Goal: Information Seeking & Learning: Learn about a topic

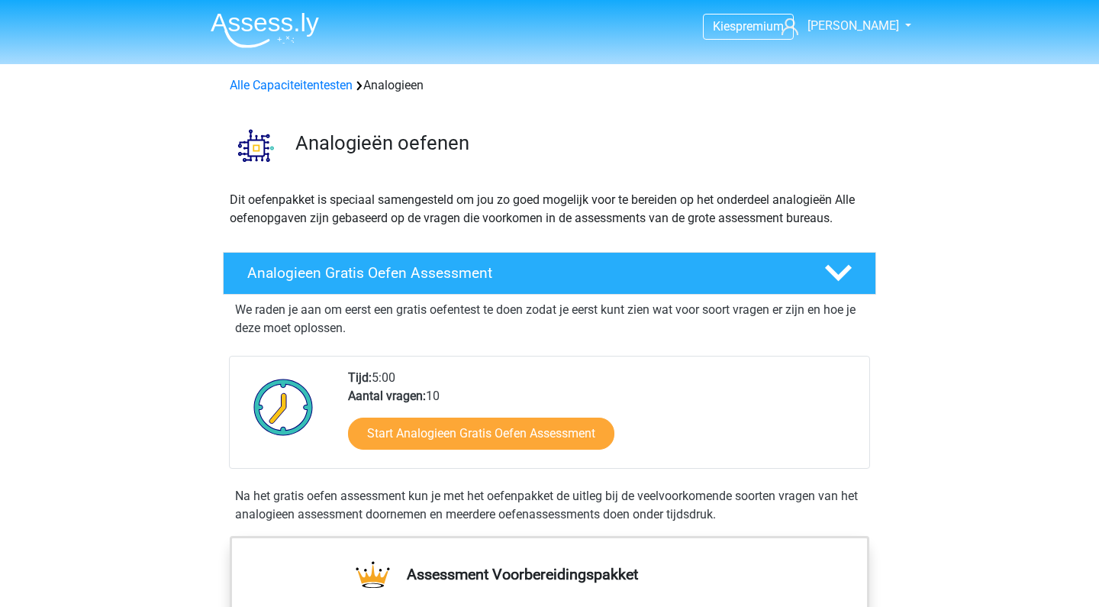
click at [521, 436] on link "Start Analogieen Gratis Oefen Assessment" at bounding box center [481, 433] width 266 height 32
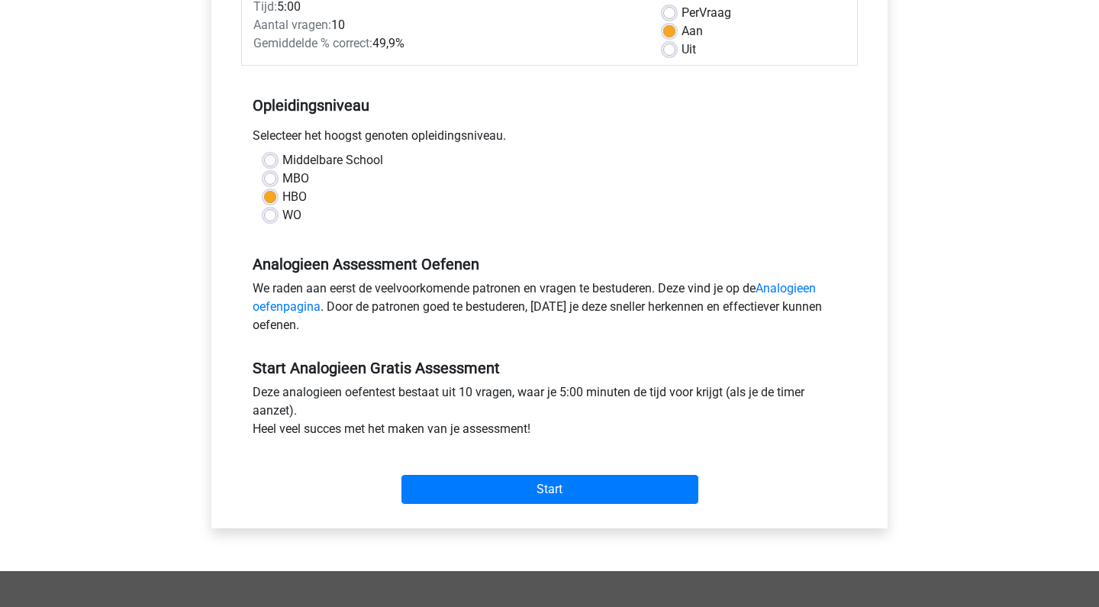
scroll to position [246, 0]
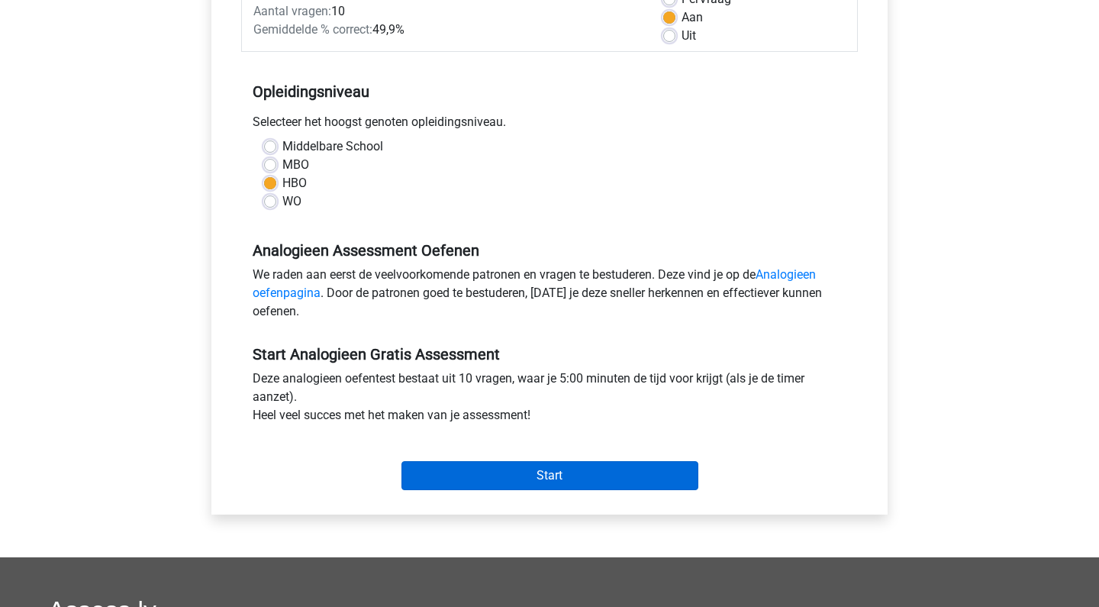
click at [514, 482] on input "Start" at bounding box center [549, 475] width 297 height 29
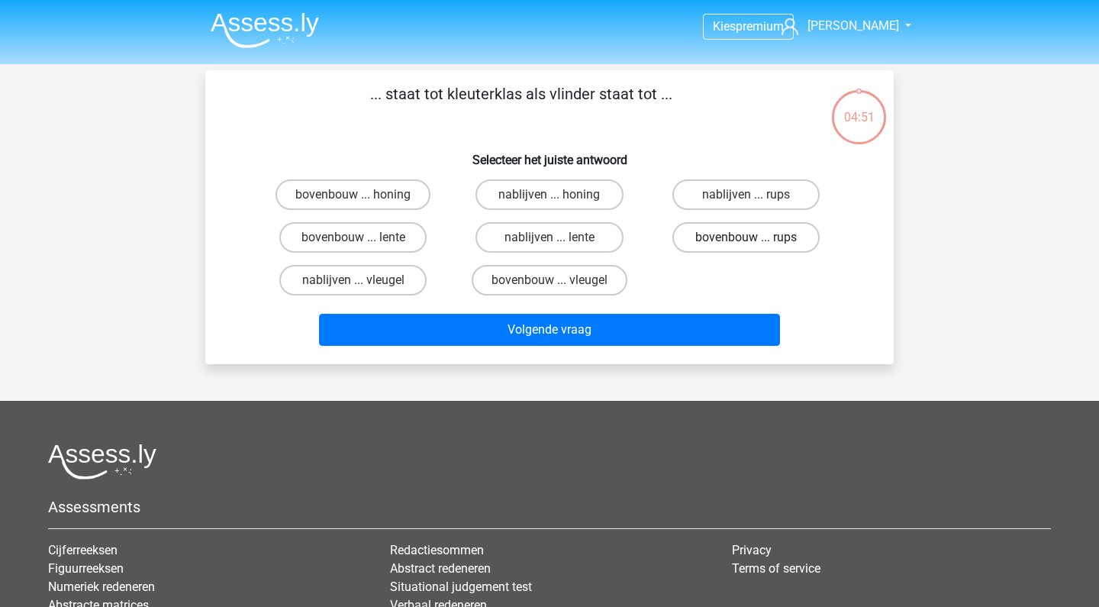
click at [769, 240] on label "bovenbouw ... rups" at bounding box center [745, 237] width 147 height 31
click at [756, 240] on input "bovenbouw ... rups" at bounding box center [751, 242] width 10 height 10
radio input "true"
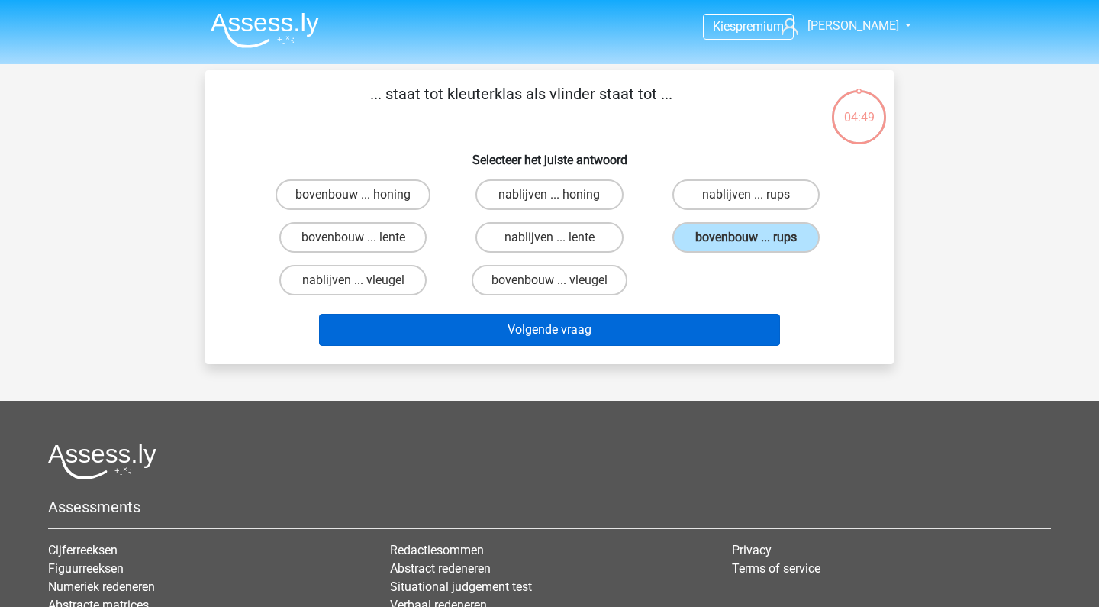
click at [638, 327] on button "Volgende vraag" at bounding box center [550, 330] width 462 height 32
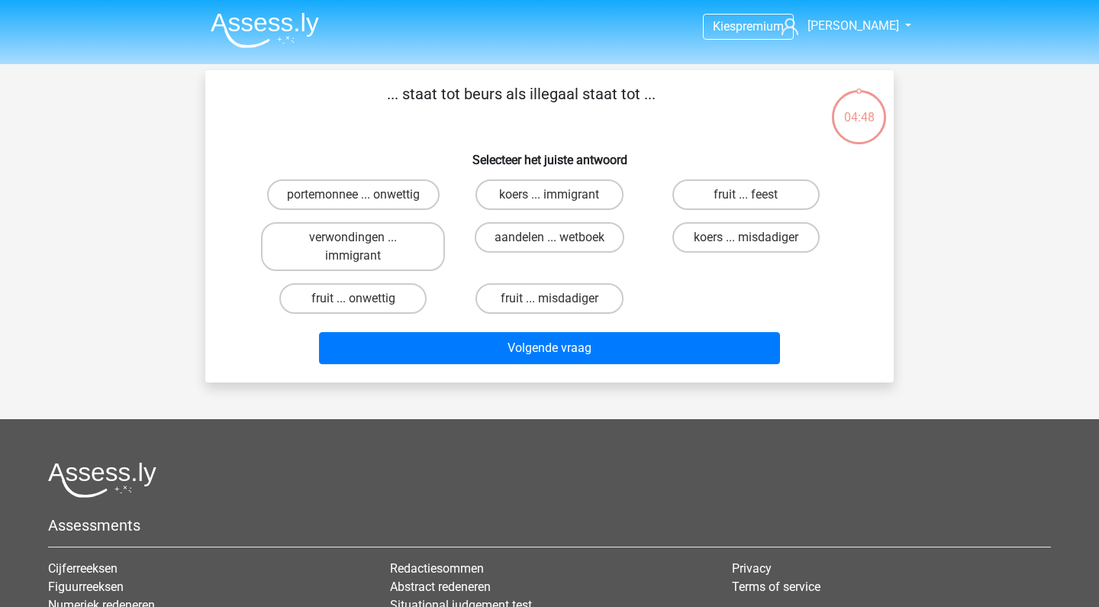
scroll to position [70, 0]
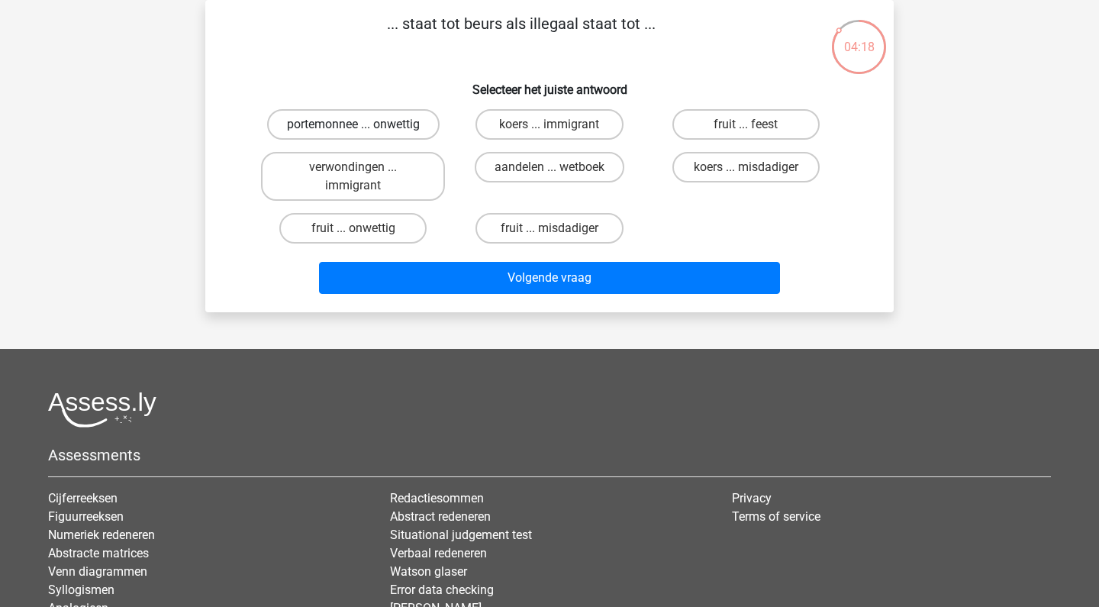
click at [395, 121] on label "portemonnee ... onwettig" at bounding box center [353, 124] width 172 height 31
click at [363, 124] on input "portemonnee ... onwettig" at bounding box center [358, 129] width 10 height 10
radio input "true"
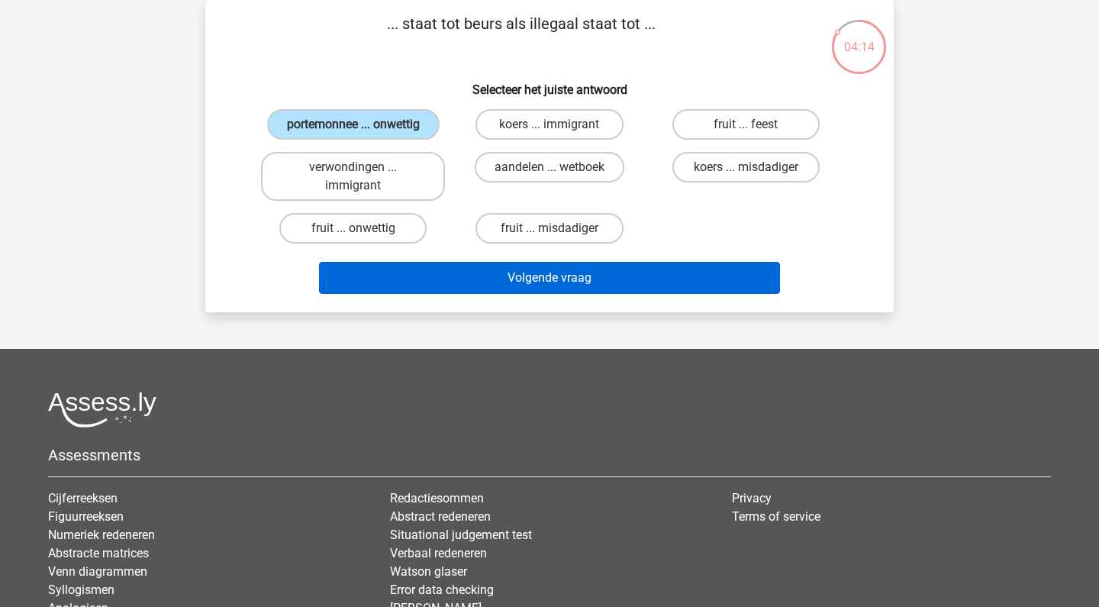
click at [546, 294] on button "Volgende vraag" at bounding box center [550, 278] width 462 height 32
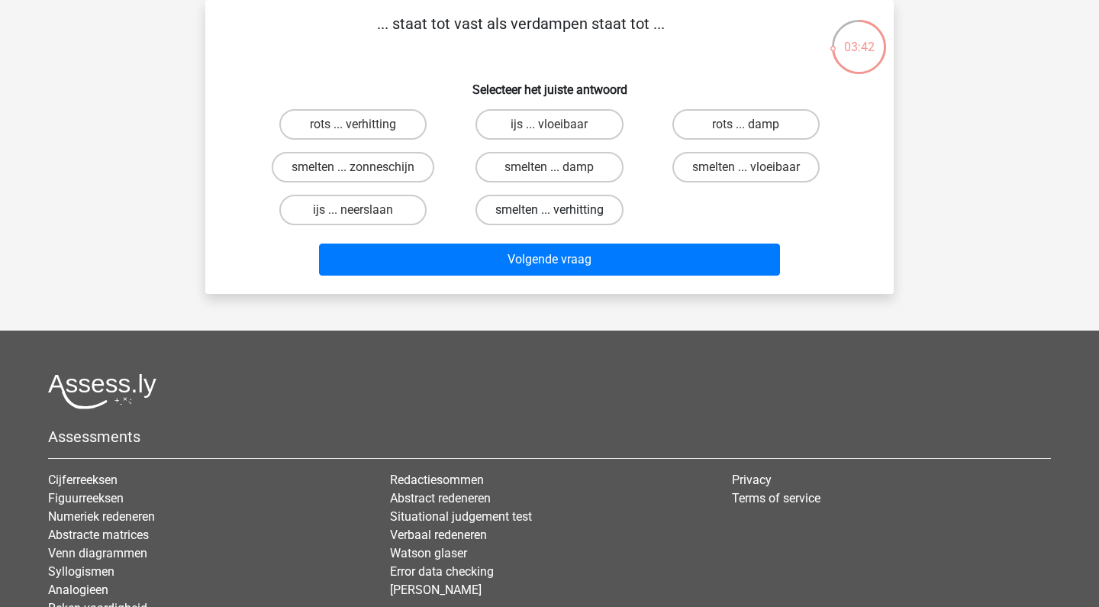
click at [568, 212] on label "smelten ... verhitting" at bounding box center [549, 210] width 148 height 31
click at [559, 212] on input "smelten ... verhitting" at bounding box center [555, 215] width 10 height 10
radio input "true"
click at [593, 279] on div "Volgende vraag" at bounding box center [549, 262] width 589 height 38
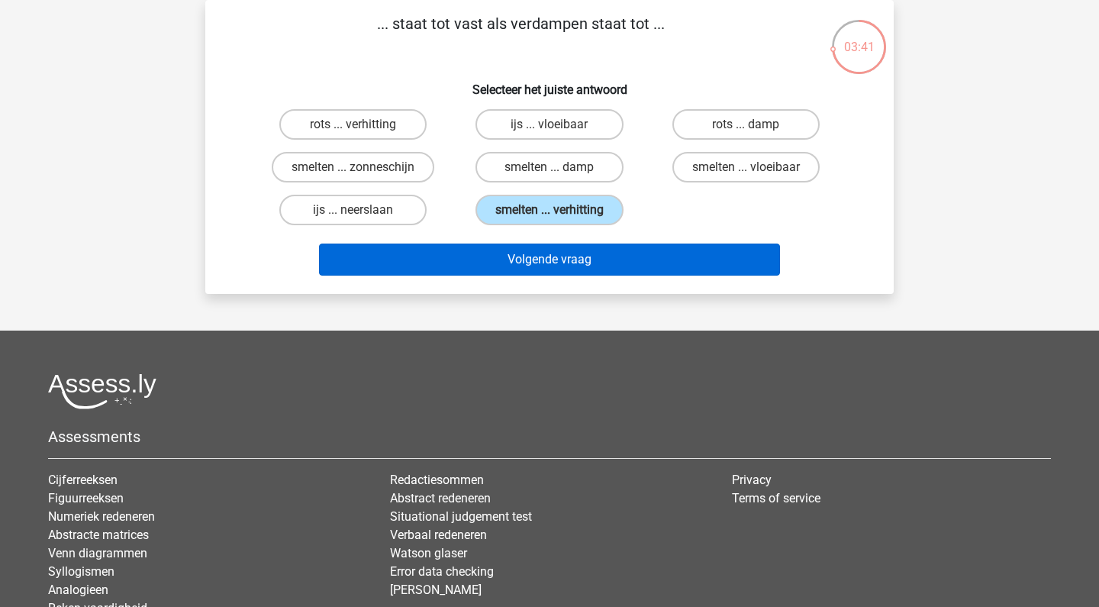
click at [595, 265] on button "Volgende vraag" at bounding box center [550, 259] width 462 height 32
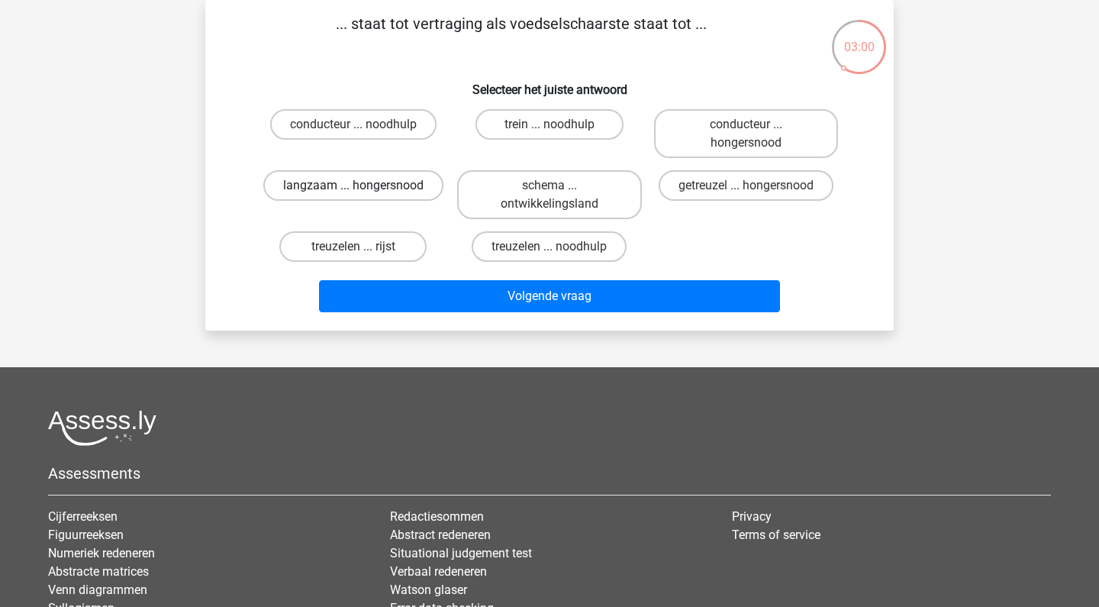
click at [332, 192] on label "langzaam ... hongersnood" at bounding box center [353, 185] width 180 height 31
click at [353, 192] on input "langzaam ... hongersnood" at bounding box center [358, 190] width 10 height 10
radio input "true"
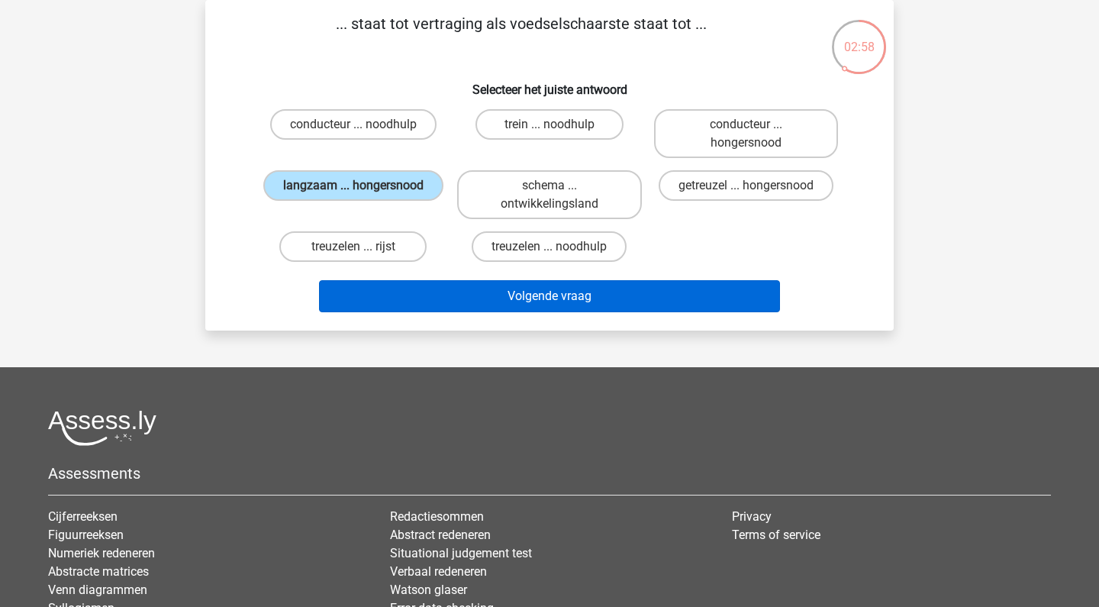
click at [615, 301] on button "Volgende vraag" at bounding box center [550, 296] width 462 height 32
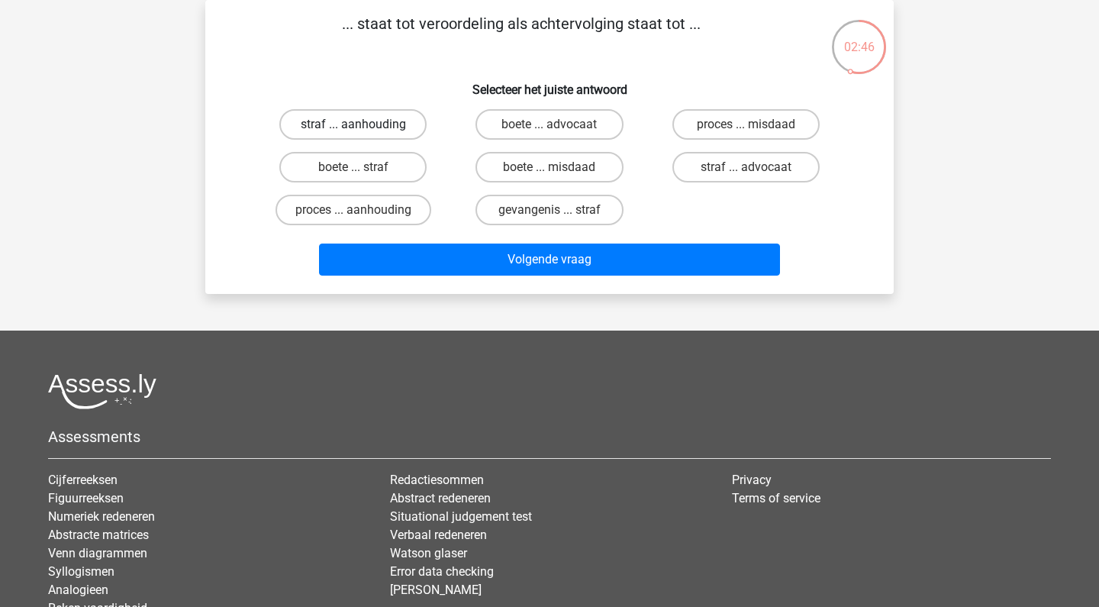
click at [381, 128] on label "straf ... aanhouding" at bounding box center [352, 124] width 147 height 31
click at [363, 128] on input "straf ... aanhouding" at bounding box center [358, 129] width 10 height 10
radio input "true"
click at [514, 276] on div "Volgende vraag" at bounding box center [549, 262] width 589 height 38
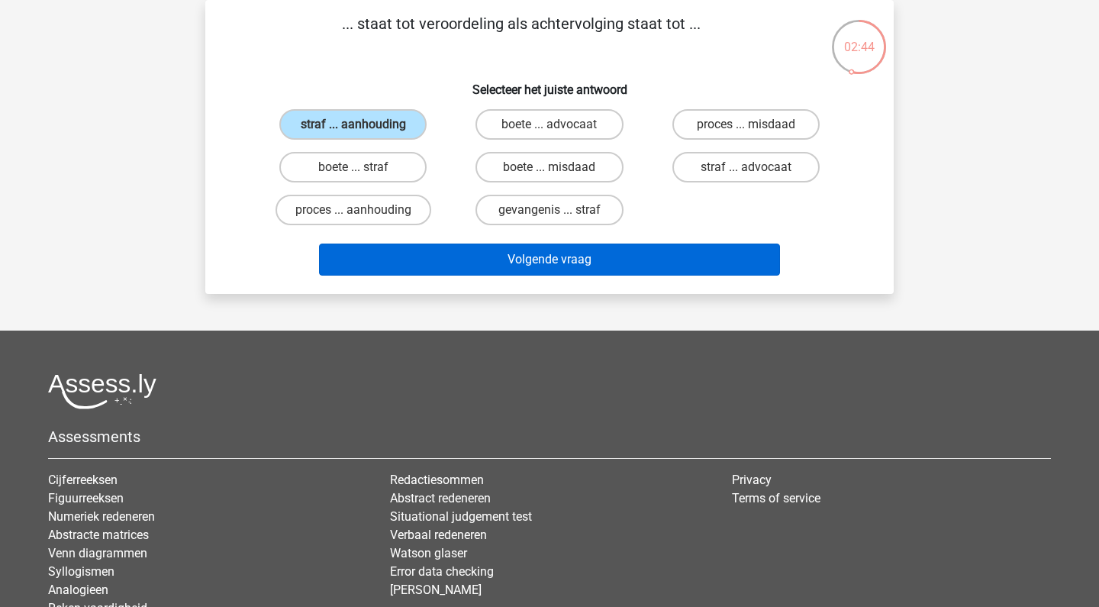
click at [521, 264] on button "Volgende vraag" at bounding box center [550, 259] width 462 height 32
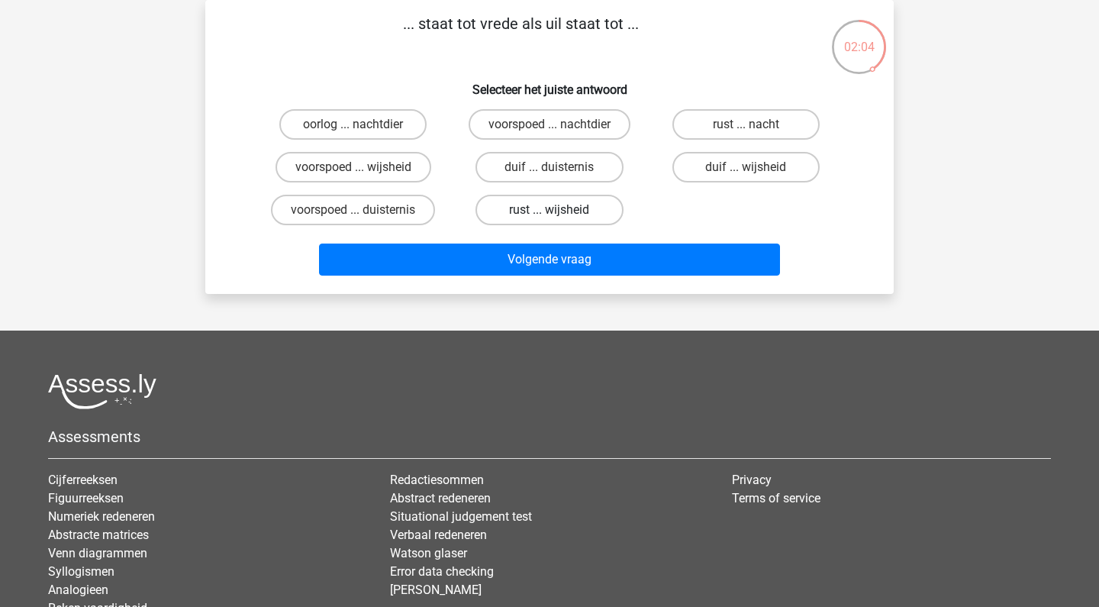
click at [601, 209] on label "rust ... wijsheid" at bounding box center [548, 210] width 147 height 31
click at [559, 210] on input "rust ... wijsheid" at bounding box center [555, 215] width 10 height 10
radio input "true"
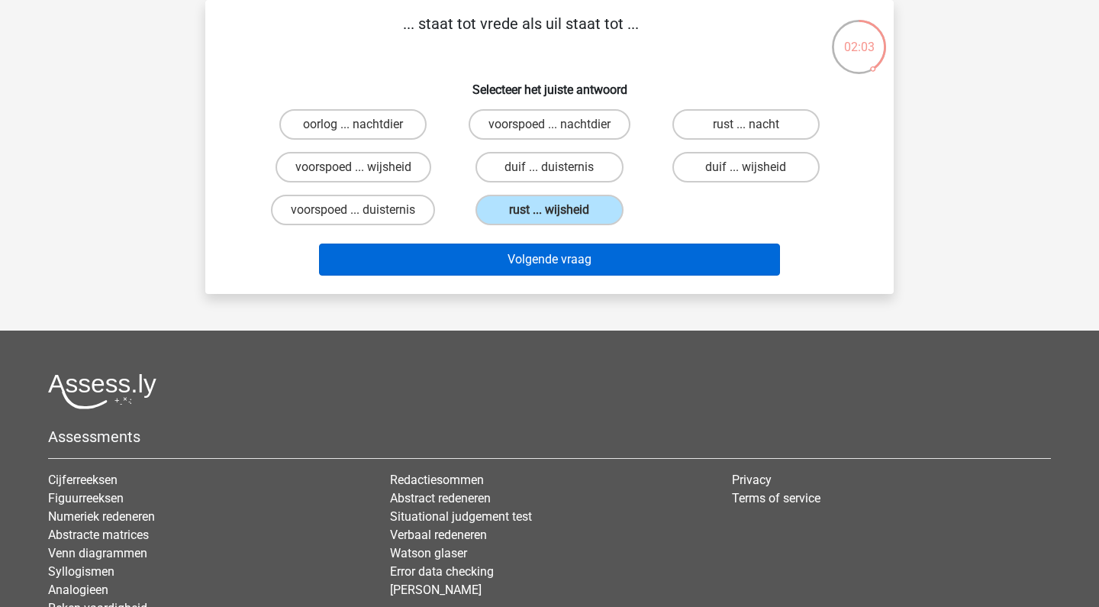
click at [622, 259] on button "Volgende vraag" at bounding box center [550, 259] width 462 height 32
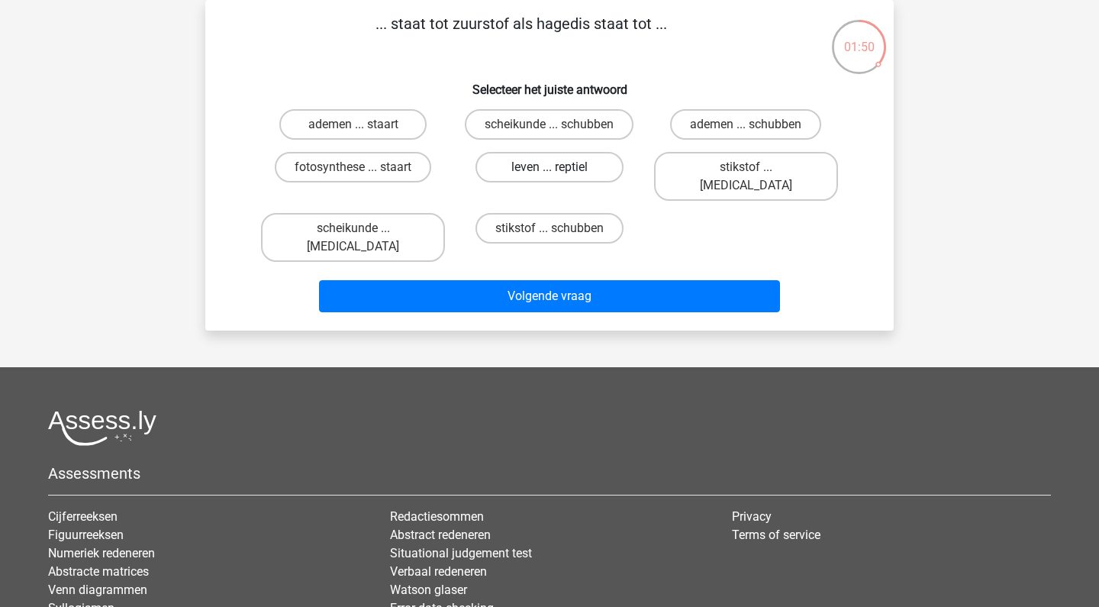
click at [568, 174] on label "leven ... reptiel" at bounding box center [548, 167] width 147 height 31
click at [559, 174] on input "leven ... reptiel" at bounding box center [555, 172] width 10 height 10
radio input "true"
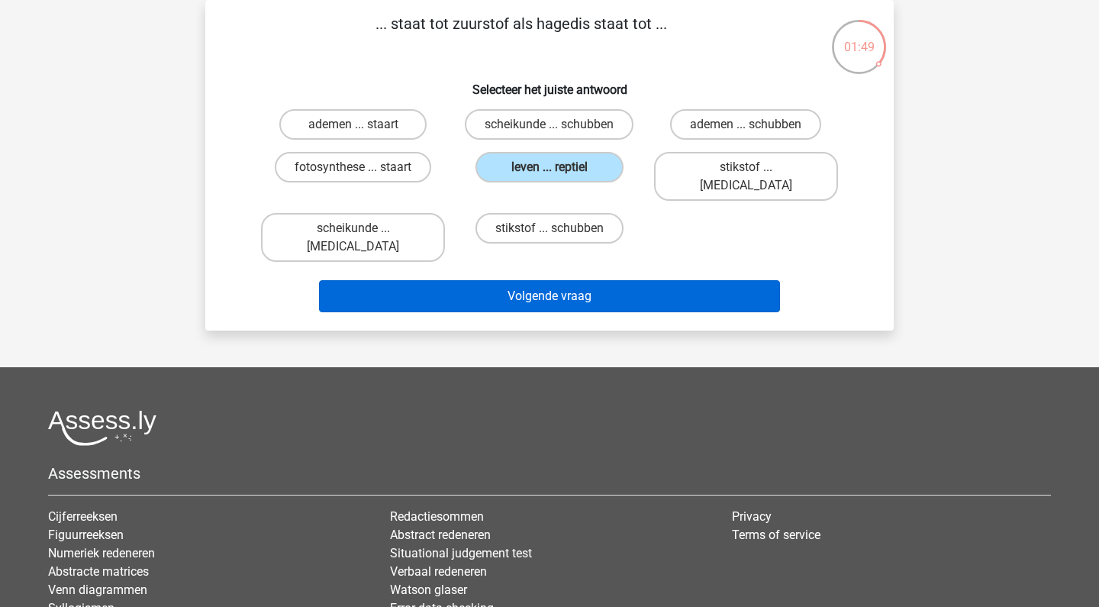
click at [624, 280] on button "Volgende vraag" at bounding box center [550, 296] width 462 height 32
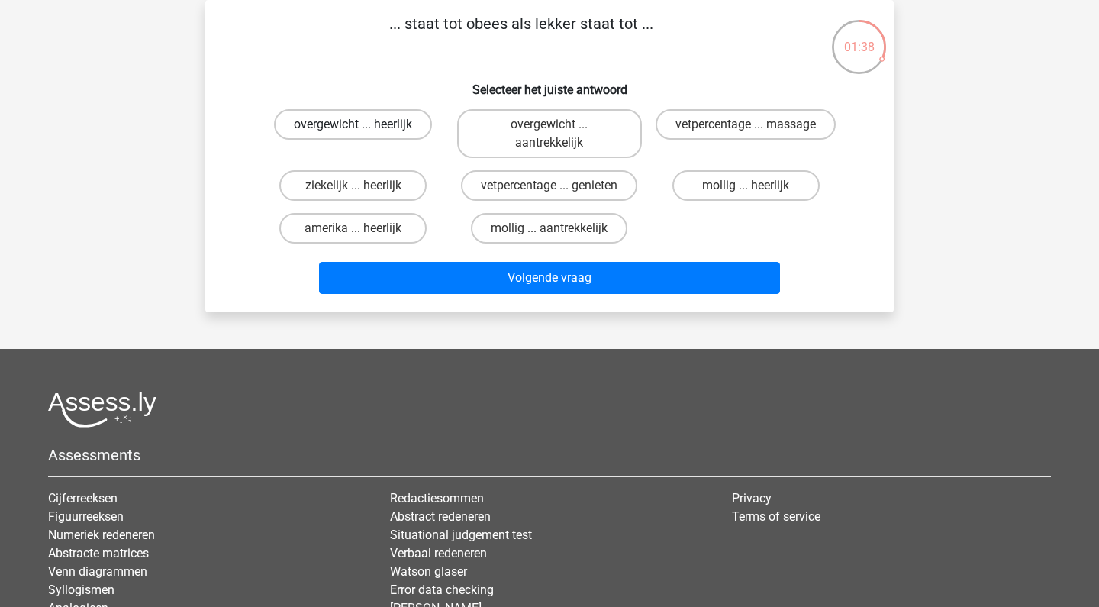
click at [388, 117] on label "overgewicht ... heerlijk" at bounding box center [353, 124] width 158 height 31
click at [363, 124] on input "overgewicht ... heerlijk" at bounding box center [358, 129] width 10 height 10
radio input "true"
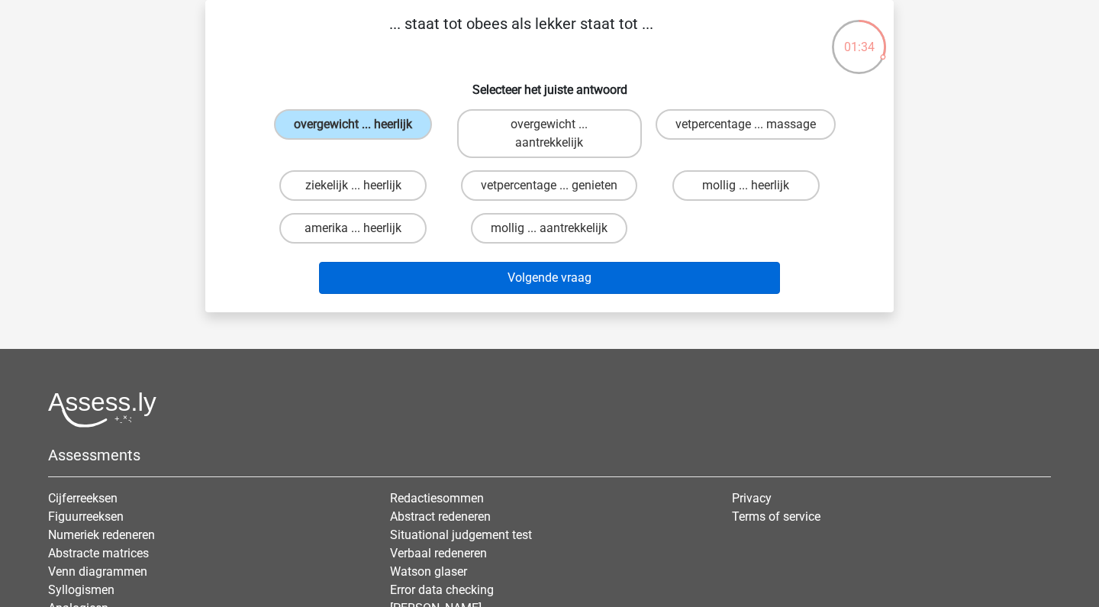
click at [601, 282] on button "Volgende vraag" at bounding box center [550, 278] width 462 height 32
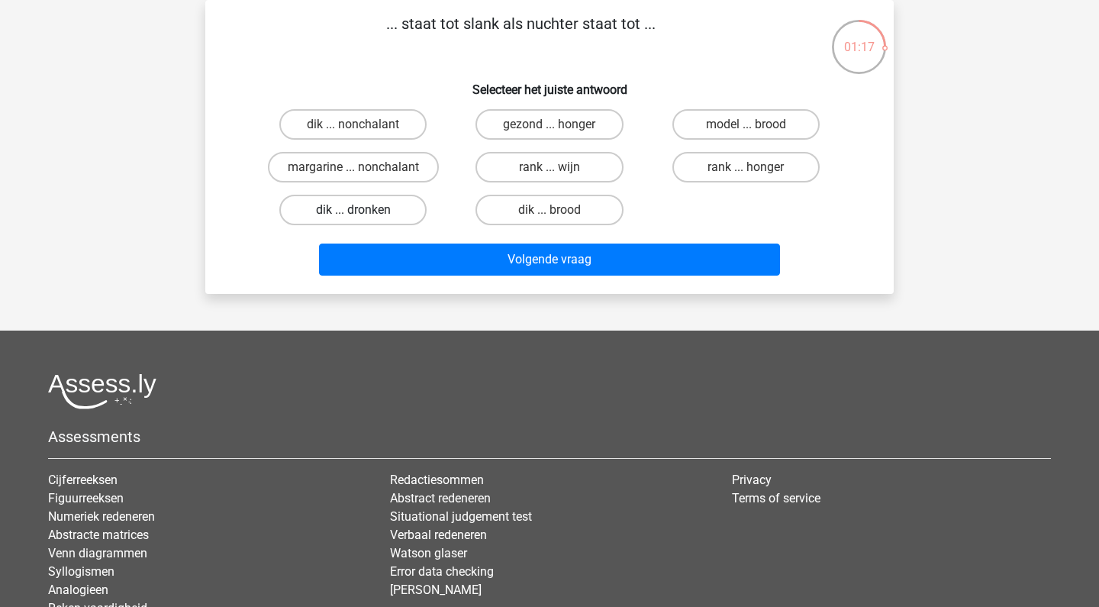
click at [338, 208] on label "dik ... dronken" at bounding box center [352, 210] width 147 height 31
click at [353, 210] on input "dik ... dronken" at bounding box center [358, 215] width 10 height 10
radio input "true"
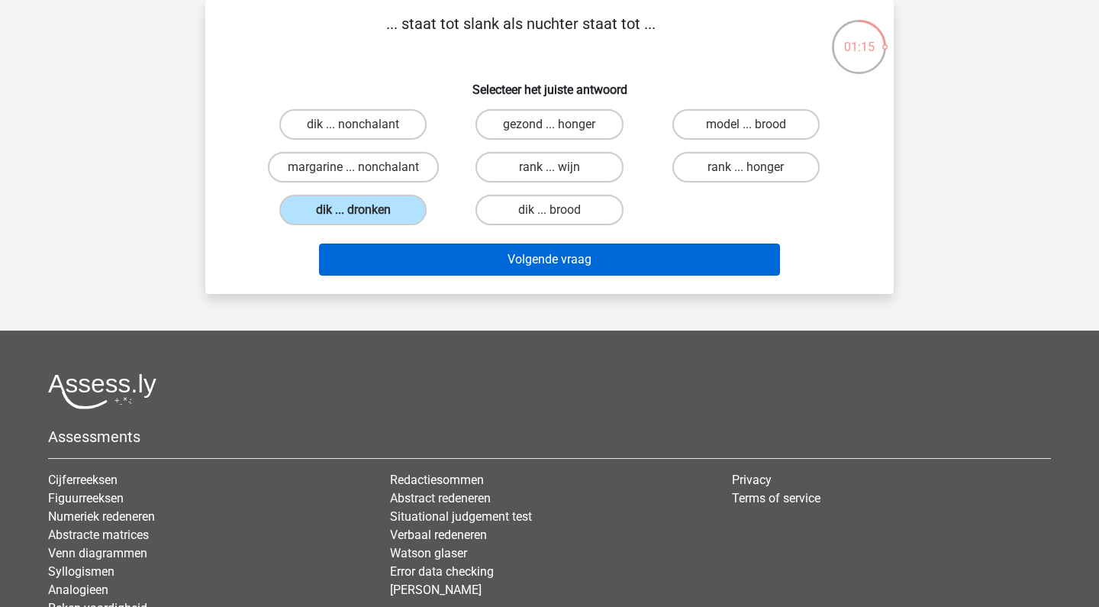
click at [476, 269] on button "Volgende vraag" at bounding box center [550, 259] width 462 height 32
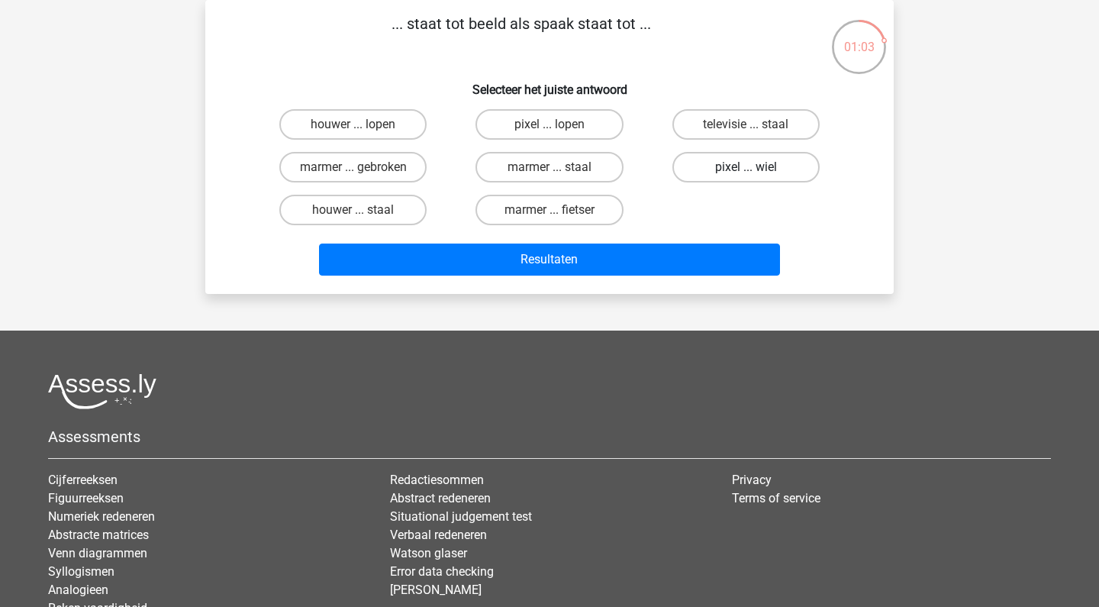
click at [775, 168] on label "pixel ... wiel" at bounding box center [745, 167] width 147 height 31
click at [756, 168] on input "pixel ... wiel" at bounding box center [751, 172] width 10 height 10
radio input "true"
click at [619, 234] on div "Resultaten" at bounding box center [550, 256] width 640 height 50
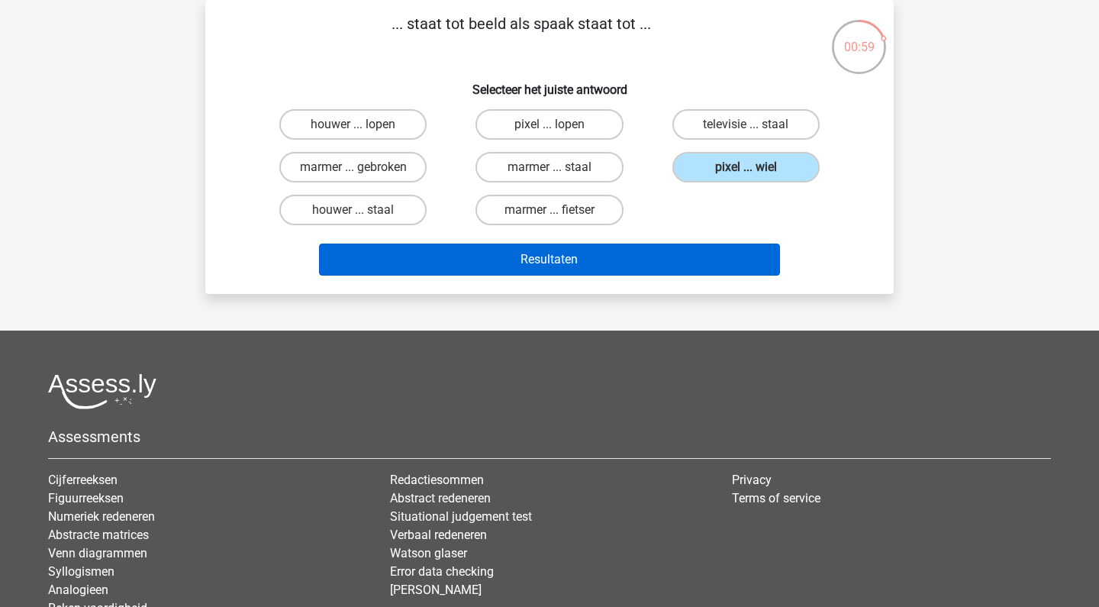
click at [620, 263] on button "Resultaten" at bounding box center [550, 259] width 462 height 32
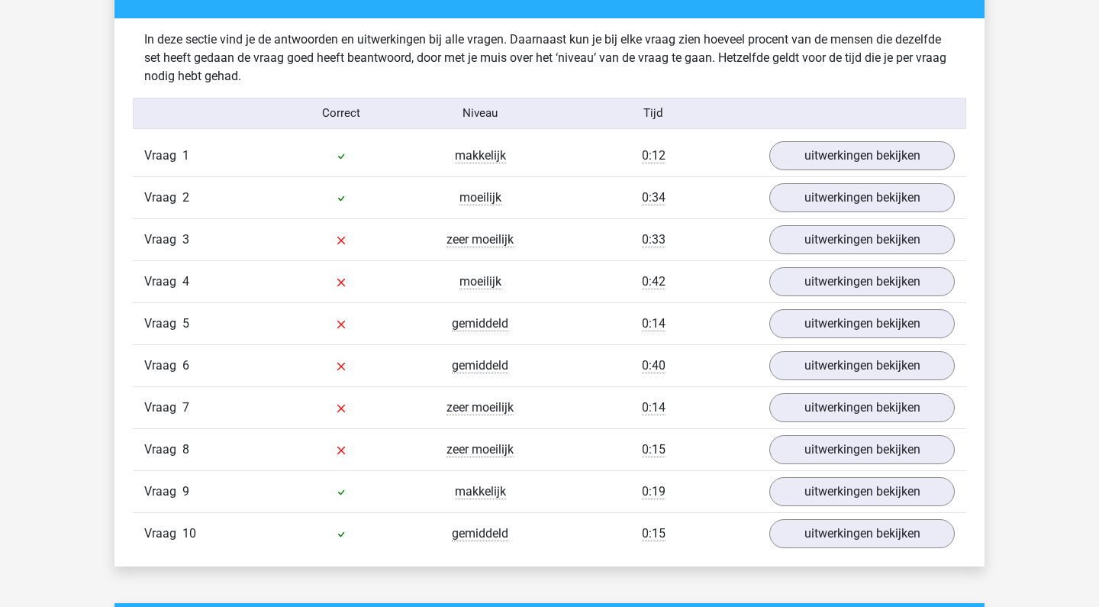
scroll to position [1184, 0]
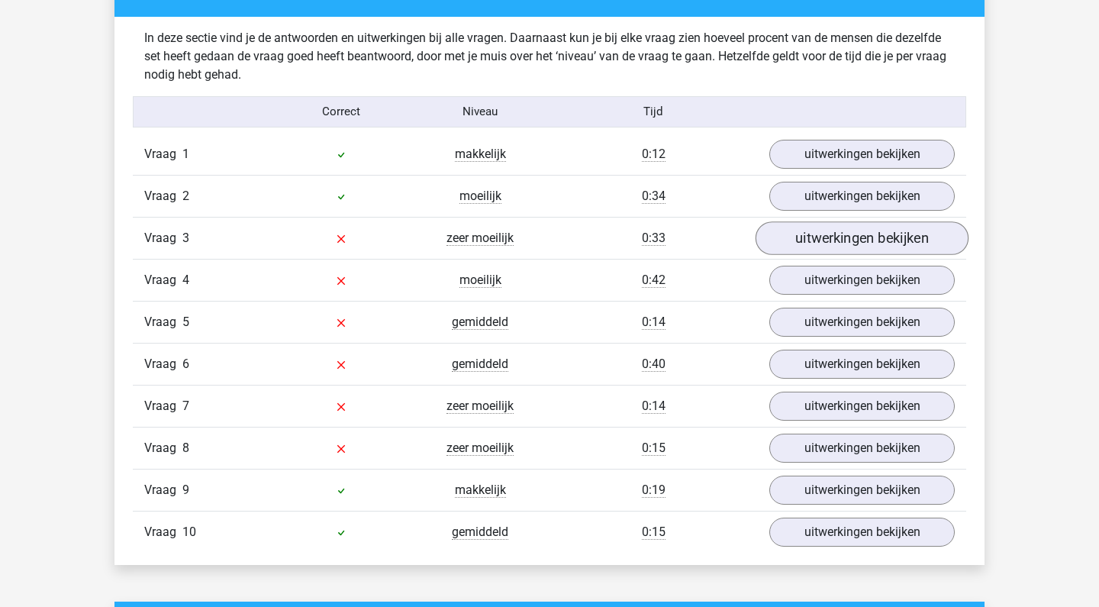
click at [796, 242] on link "uitwerkingen bekijken" at bounding box center [862, 238] width 213 height 34
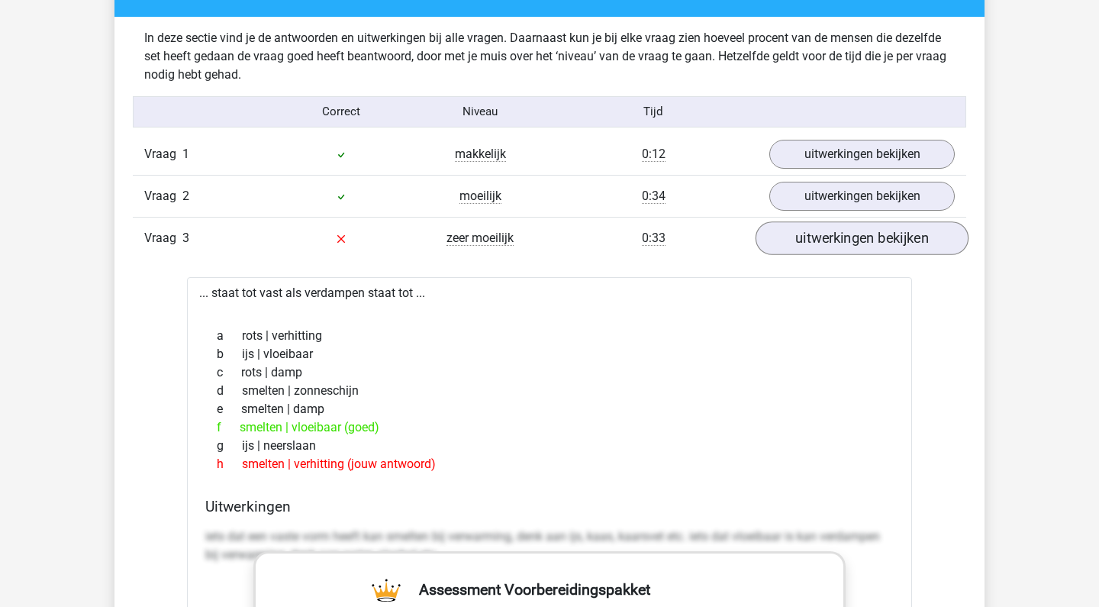
click at [796, 242] on link "uitwerkingen bekijken" at bounding box center [862, 238] width 213 height 34
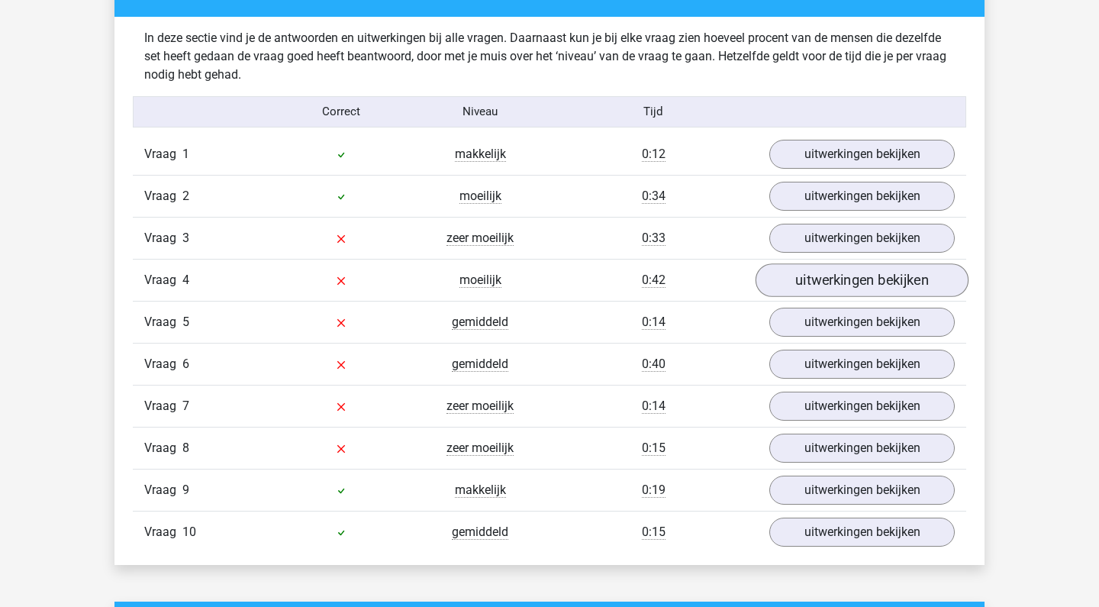
click at [807, 296] on link "uitwerkingen bekijken" at bounding box center [862, 280] width 213 height 34
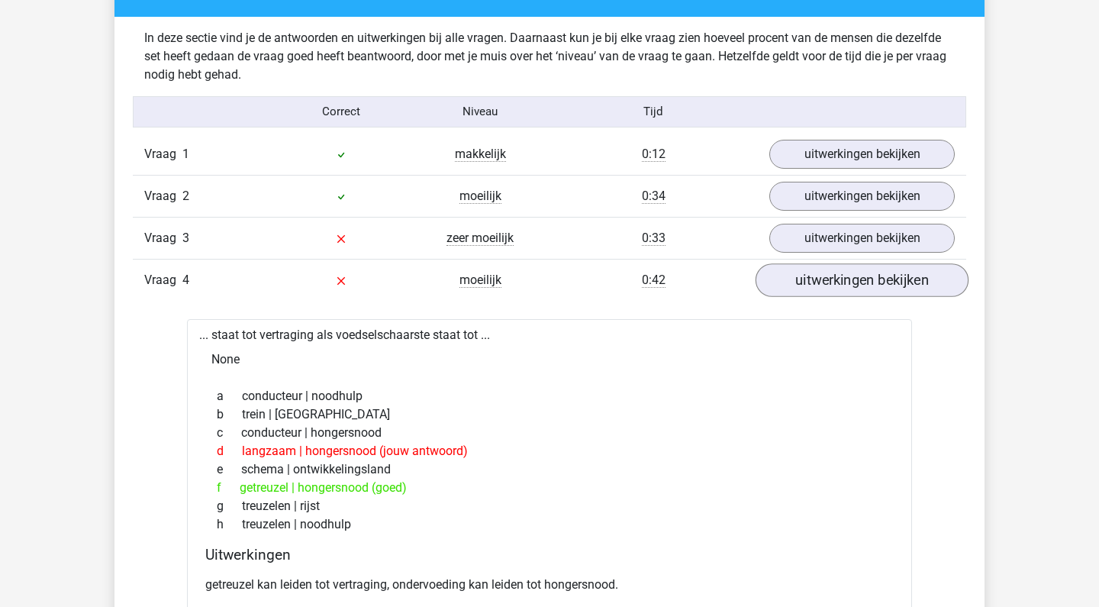
click at [807, 296] on link "uitwerkingen bekijken" at bounding box center [862, 280] width 213 height 34
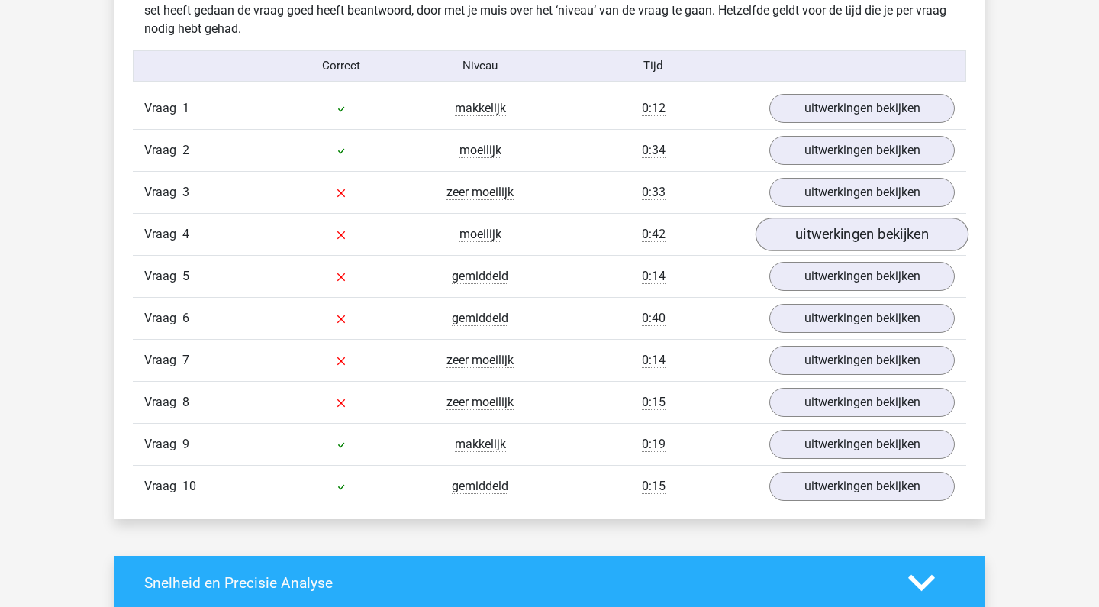
scroll to position [1234, 0]
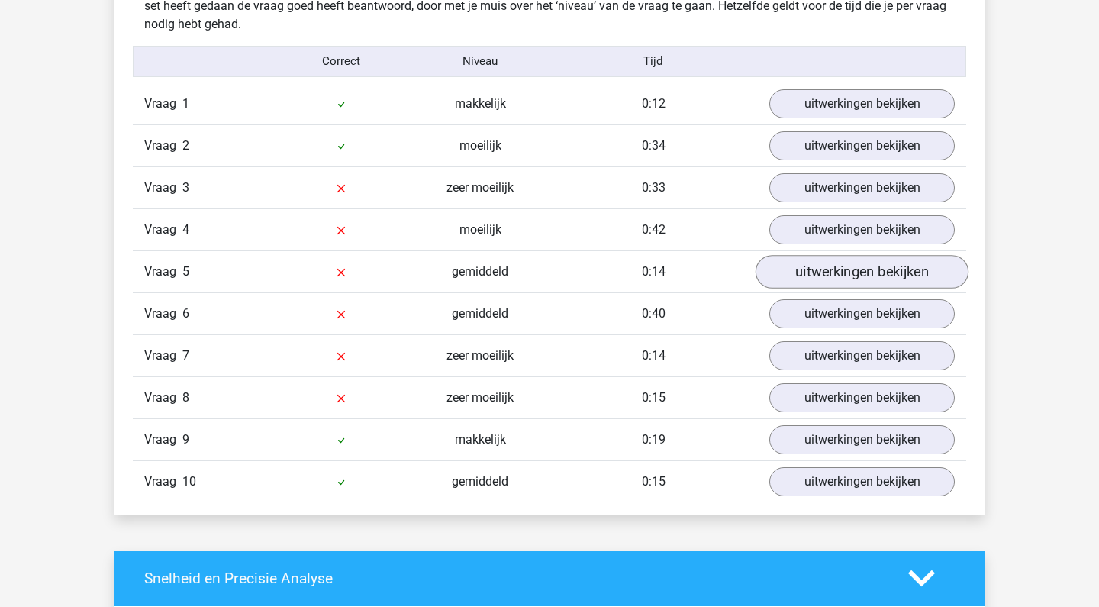
click at [810, 278] on link "uitwerkingen bekijken" at bounding box center [862, 272] width 213 height 34
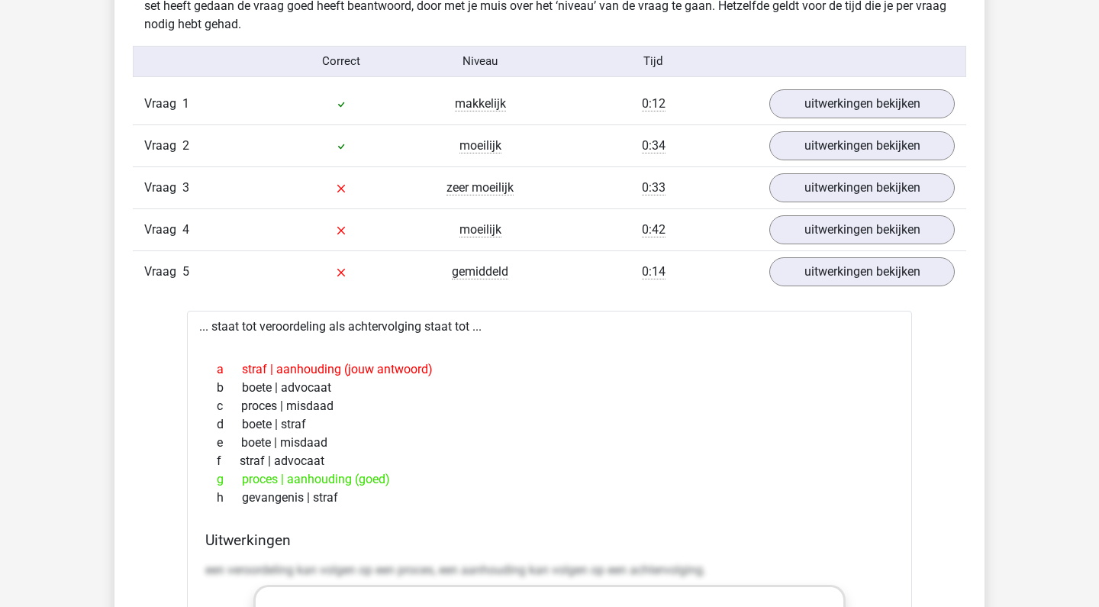
click at [819, 286] on div "Vraag 5 gemiddeld 0:14 uitwerkingen bekijken" at bounding box center [549, 271] width 833 height 42
click at [831, 271] on link "uitwerkingen bekijken" at bounding box center [862, 272] width 213 height 34
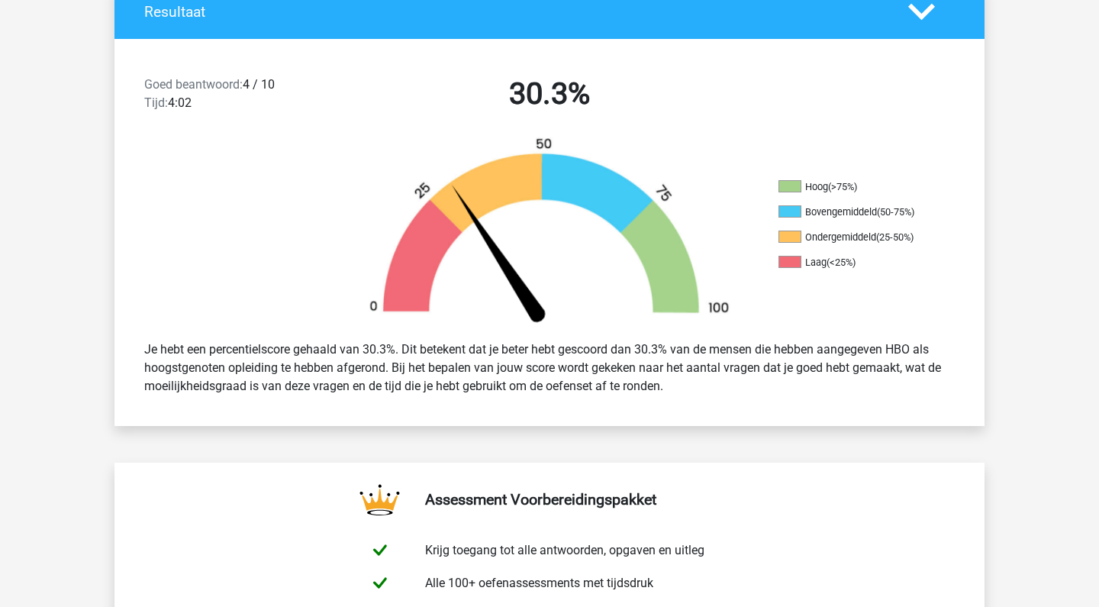
scroll to position [323, 0]
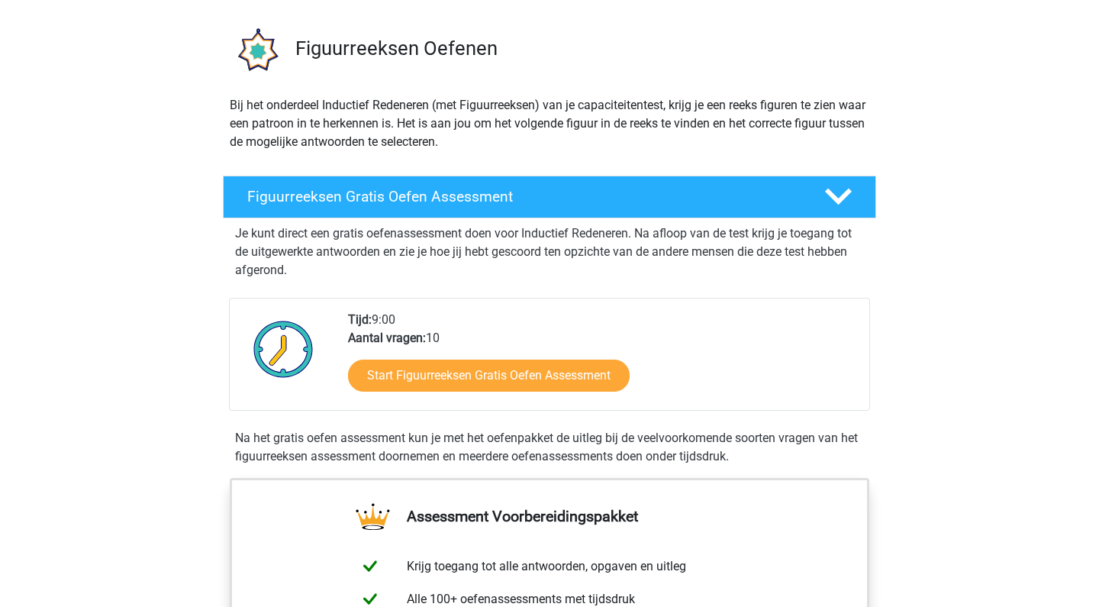
scroll to position [69, 0]
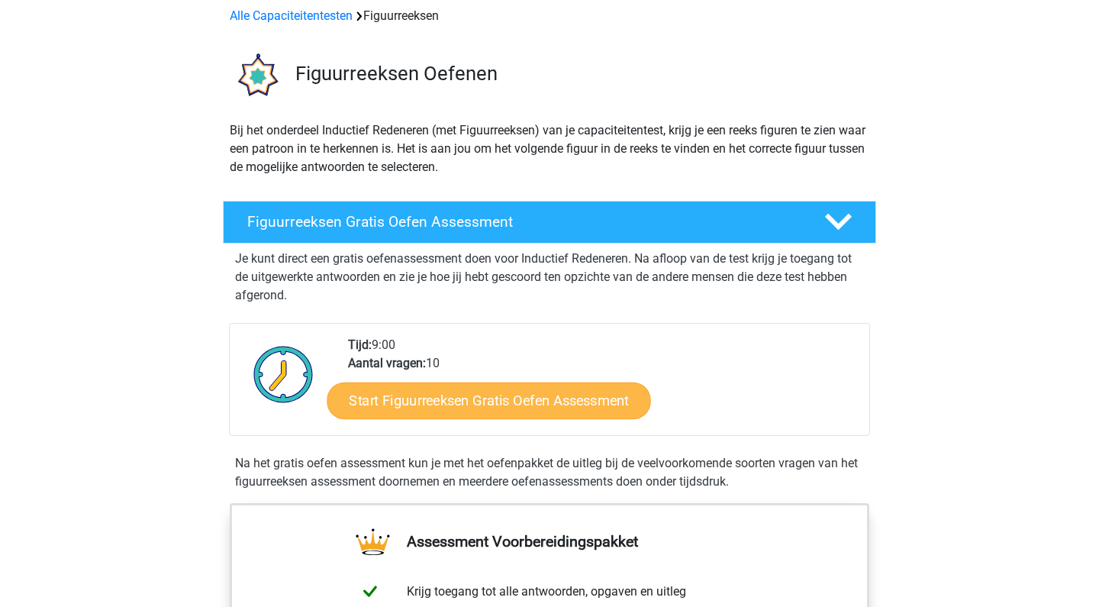
click at [500, 403] on link "Start Figuurreeksen Gratis Oefen Assessment" at bounding box center [489, 400] width 324 height 37
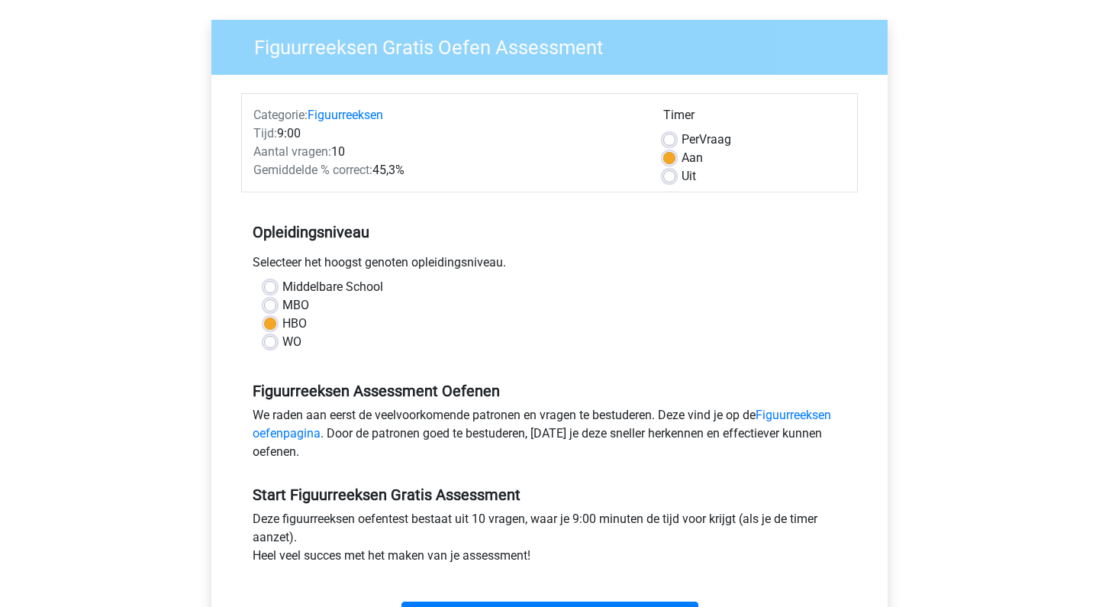
scroll to position [137, 0]
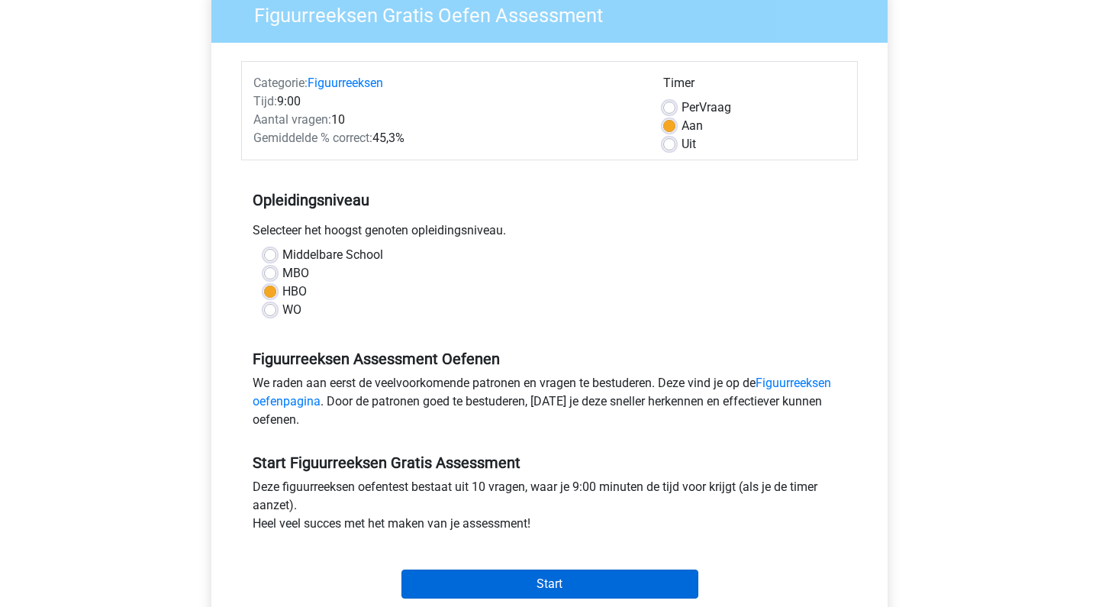
click at [547, 582] on input "Start" at bounding box center [549, 583] width 297 height 29
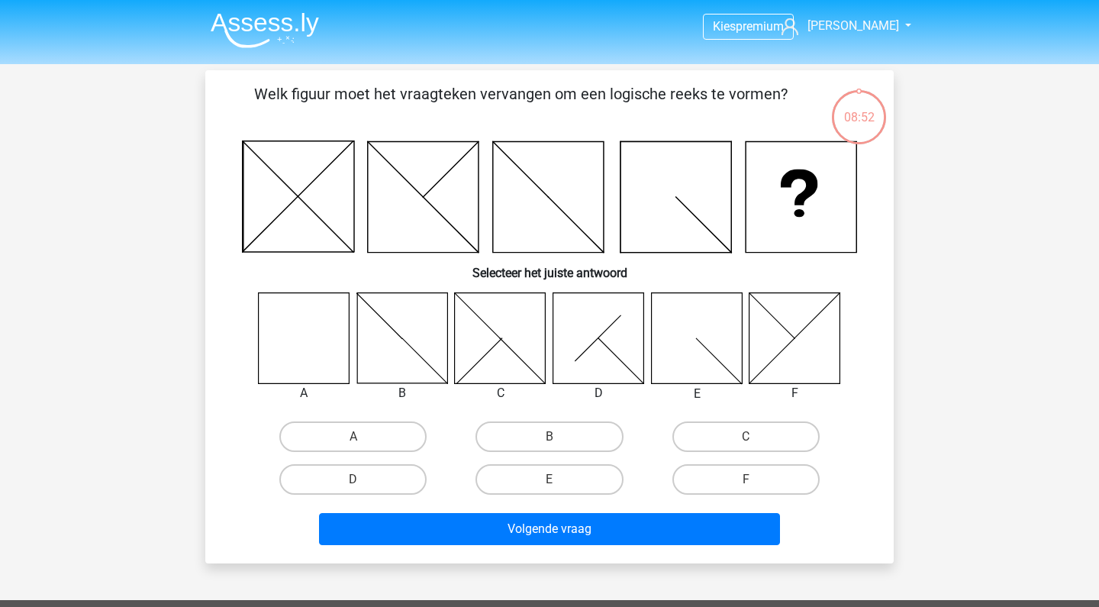
click at [291, 372] on icon at bounding box center [304, 337] width 91 height 91
click at [350, 437] on label "A" at bounding box center [352, 436] width 147 height 31
click at [353, 437] on input "A" at bounding box center [358, 442] width 10 height 10
radio input "true"
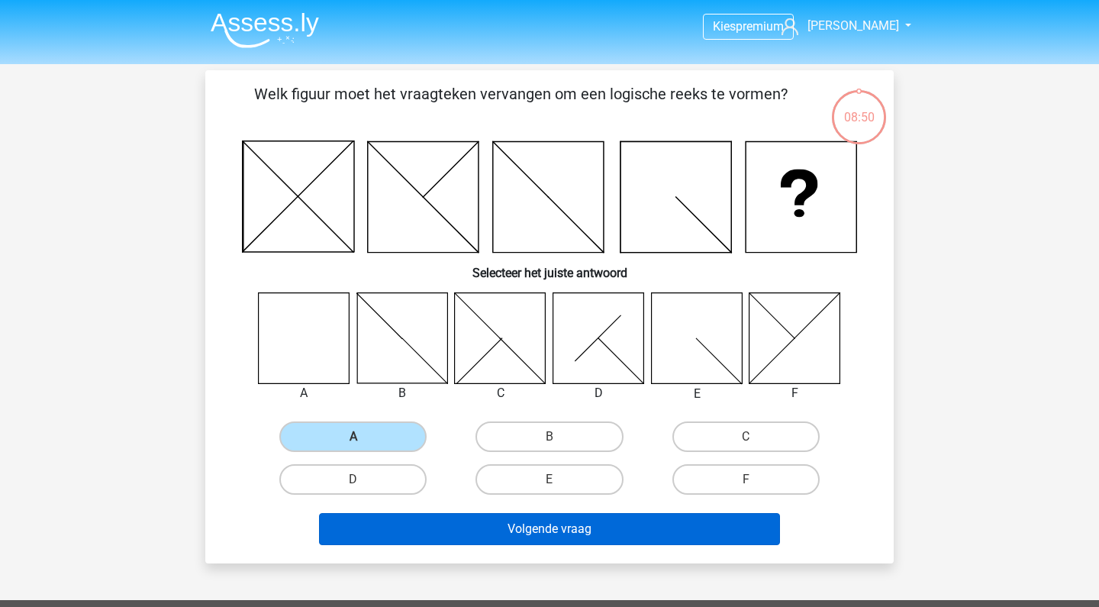
click at [505, 534] on button "Volgende vraag" at bounding box center [550, 529] width 462 height 32
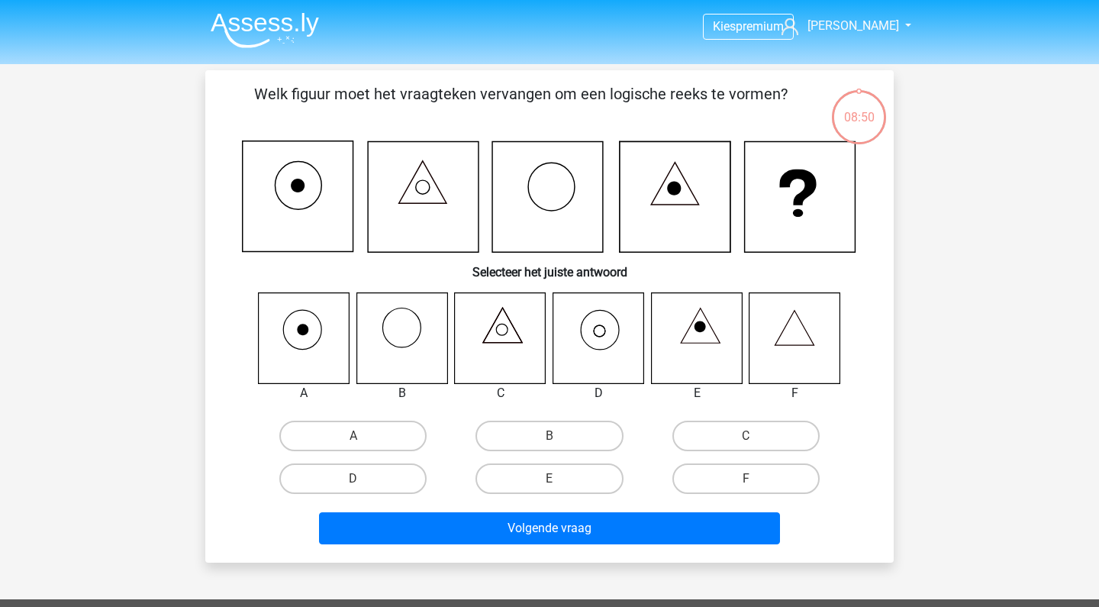
scroll to position [70, 0]
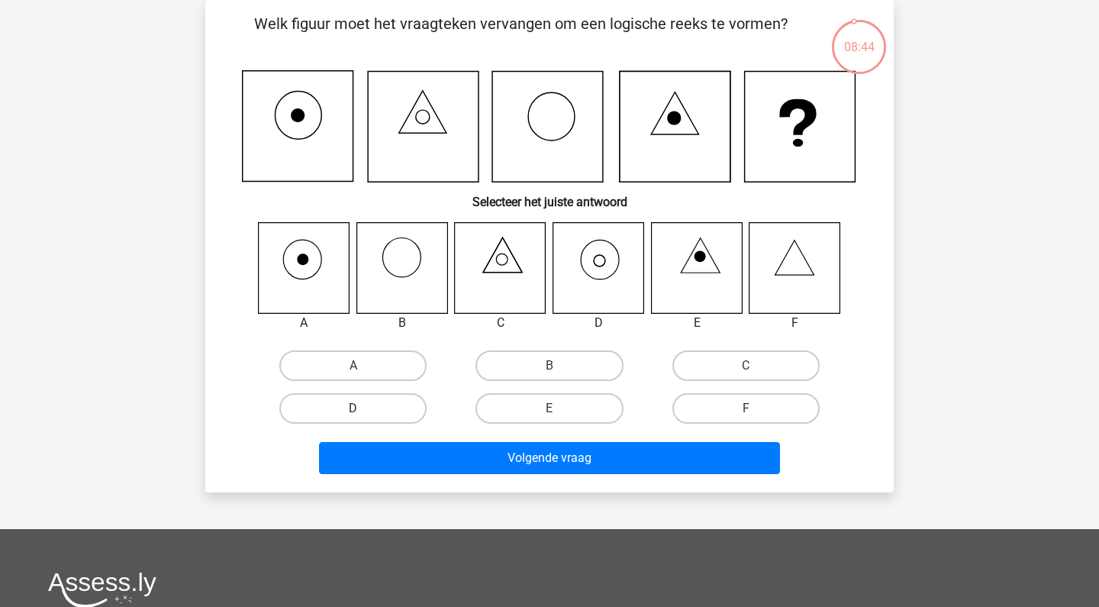
click at [401, 410] on label "D" at bounding box center [352, 408] width 147 height 31
click at [363, 410] on input "D" at bounding box center [358, 413] width 10 height 10
radio input "true"
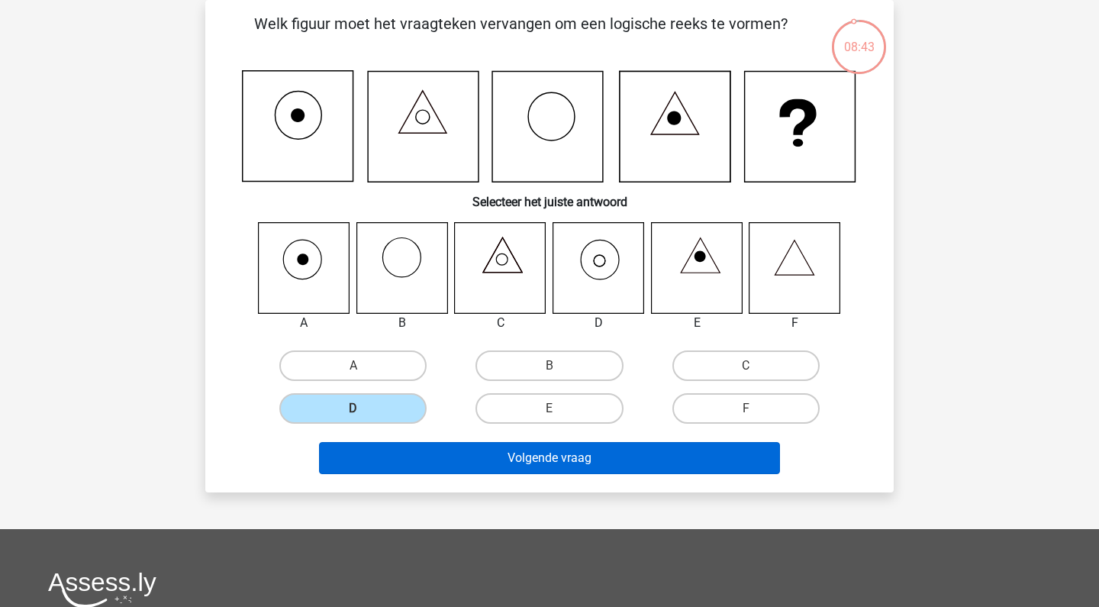
click at [454, 452] on button "Volgende vraag" at bounding box center [550, 458] width 462 height 32
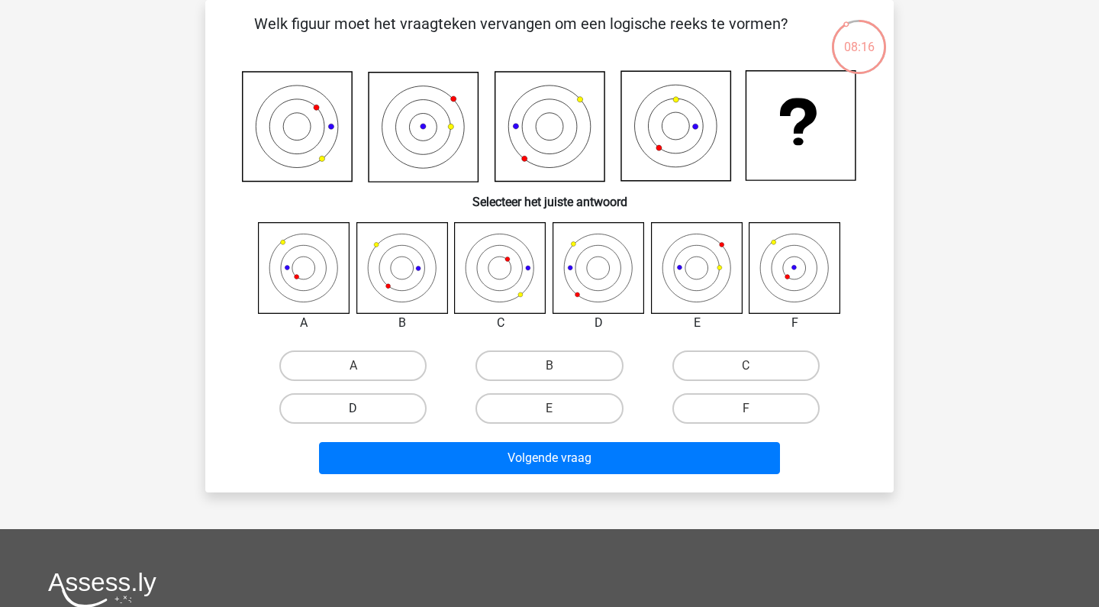
click at [363, 403] on label "D" at bounding box center [352, 408] width 147 height 31
click at [363, 408] on input "D" at bounding box center [358, 413] width 10 height 10
radio input "true"
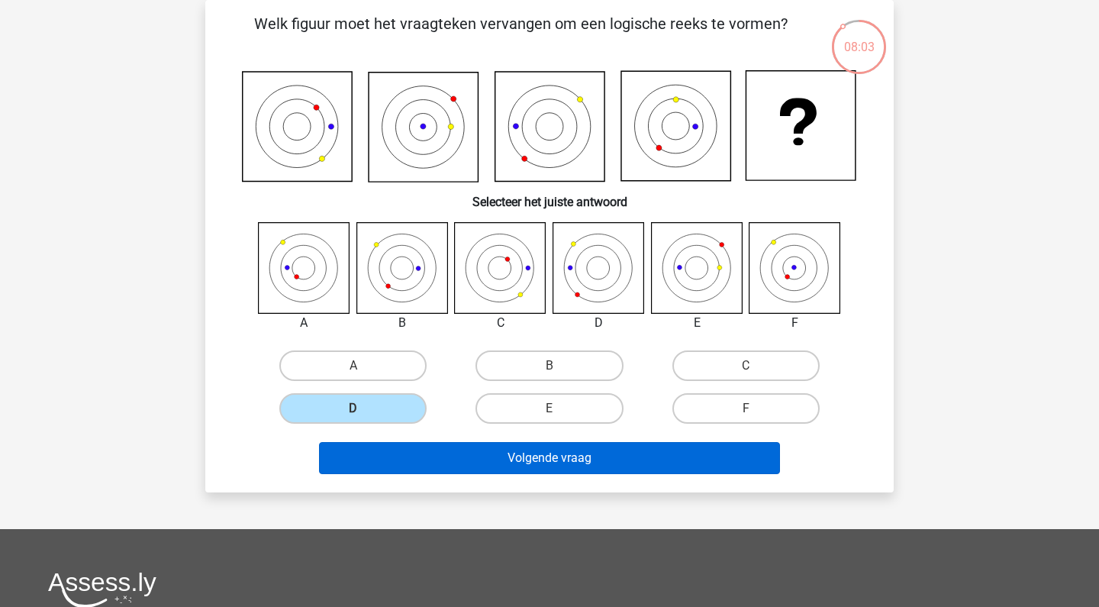
click at [518, 471] on button "Volgende vraag" at bounding box center [550, 458] width 462 height 32
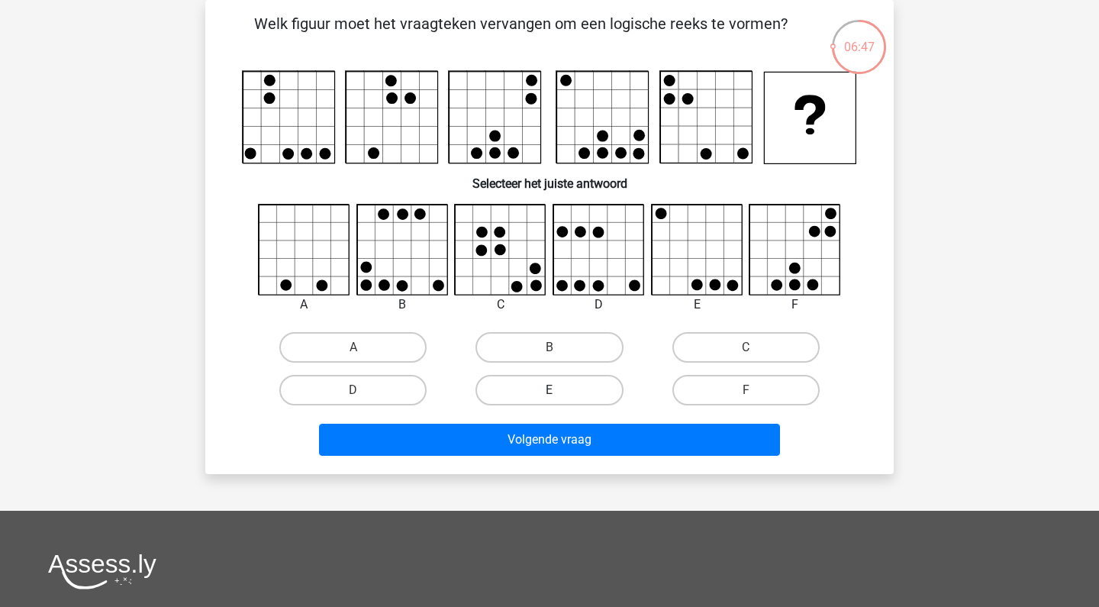
click at [548, 388] on label "E" at bounding box center [548, 390] width 147 height 31
click at [550, 390] on input "E" at bounding box center [555, 395] width 10 height 10
radio input "true"
click at [548, 388] on label "E" at bounding box center [548, 390] width 147 height 31
click at [550, 390] on input "E" at bounding box center [555, 395] width 10 height 10
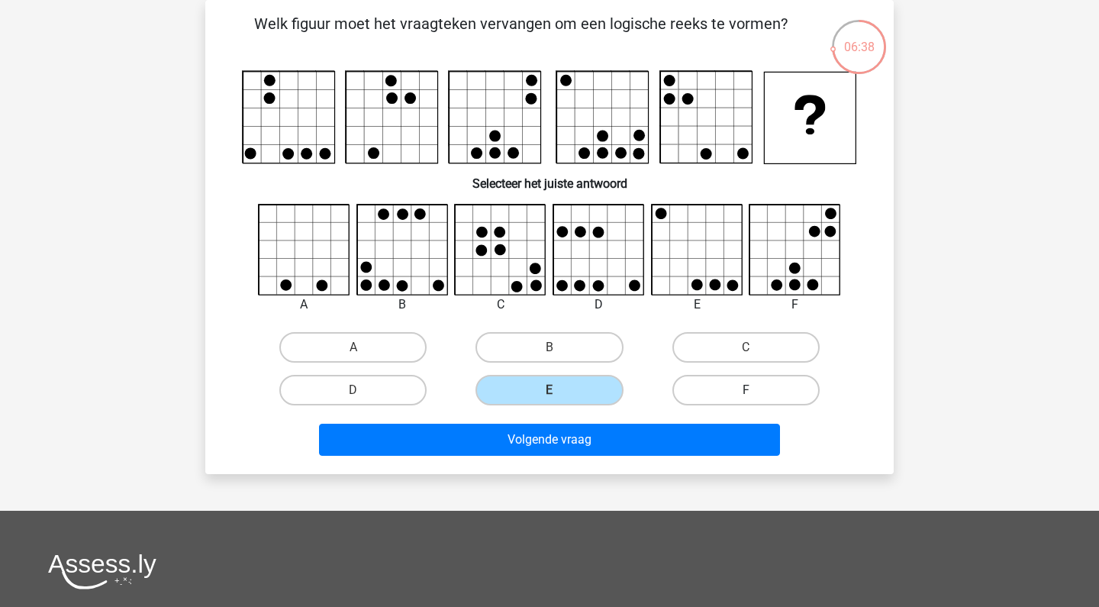
click at [731, 392] on label "F" at bounding box center [745, 390] width 147 height 31
click at [746, 392] on input "F" at bounding box center [751, 395] width 10 height 10
radio input "true"
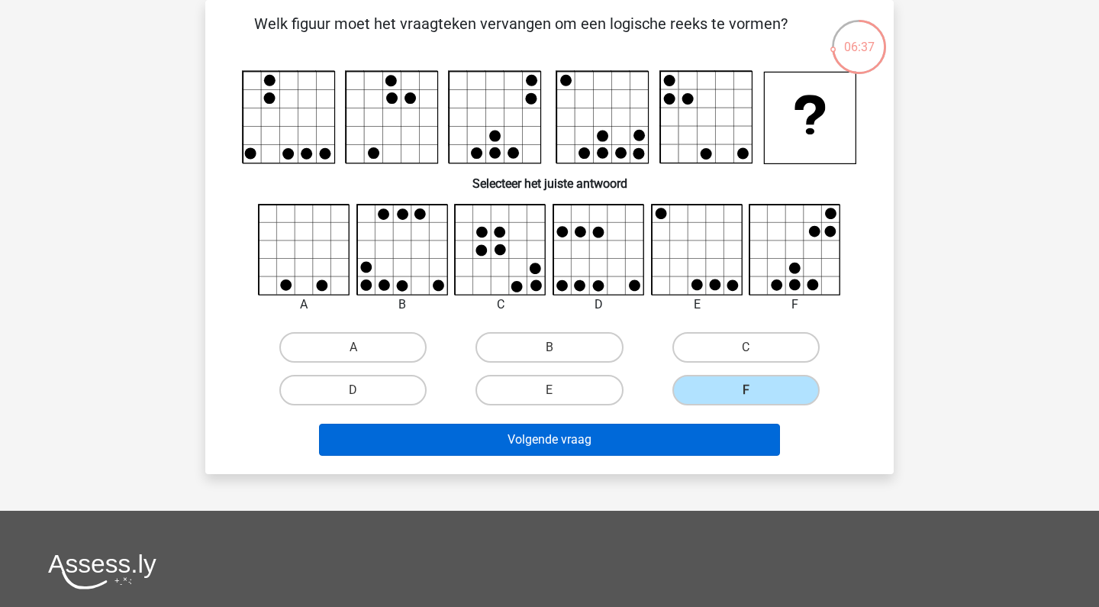
click at [669, 446] on button "Volgende vraag" at bounding box center [550, 440] width 462 height 32
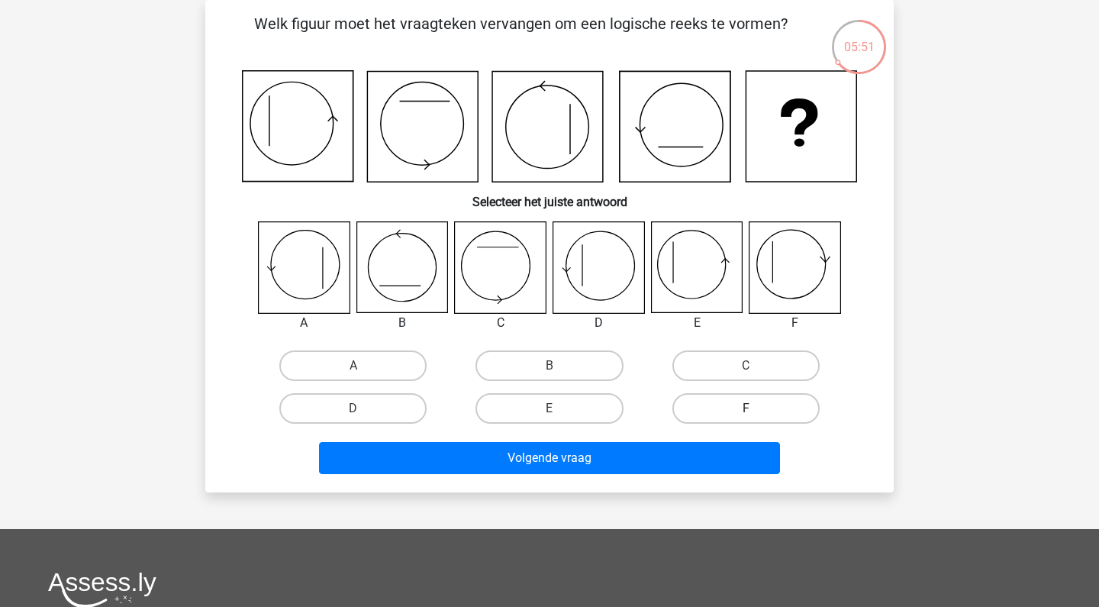
click at [719, 411] on label "F" at bounding box center [745, 408] width 147 height 31
click at [746, 411] on input "F" at bounding box center [751, 413] width 10 height 10
radio input "true"
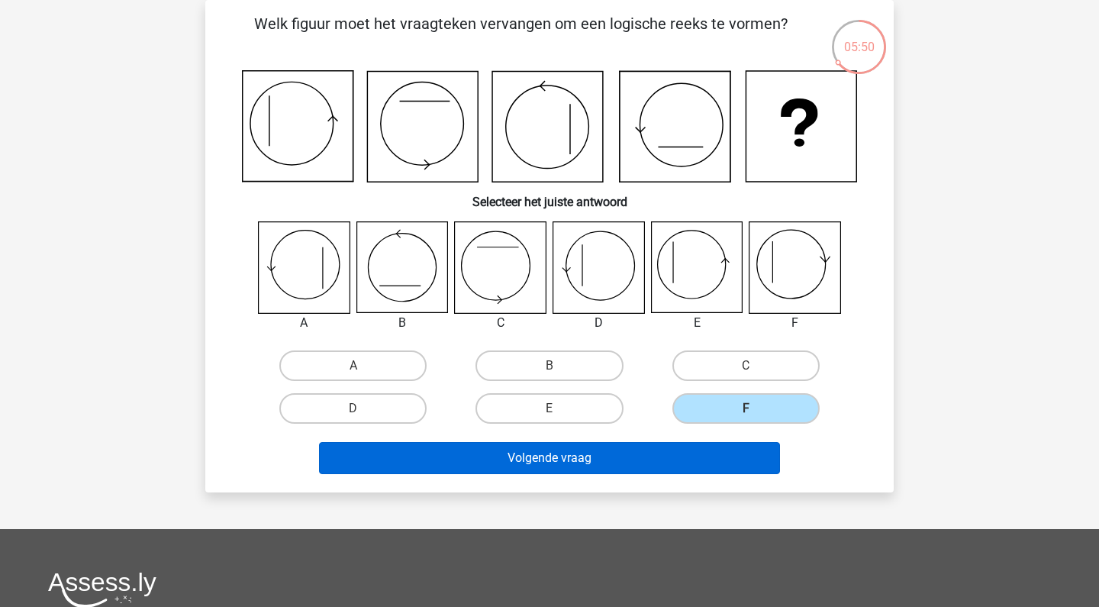
click at [682, 469] on button "Volgende vraag" at bounding box center [550, 458] width 462 height 32
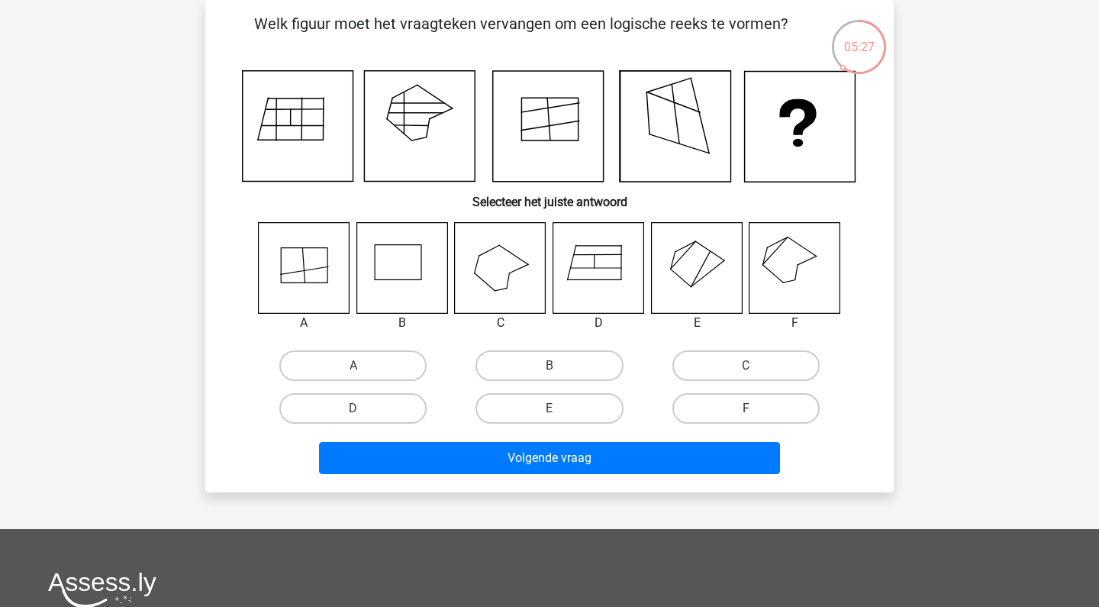
click at [753, 413] on input "F" at bounding box center [751, 413] width 10 height 10
radio input "true"
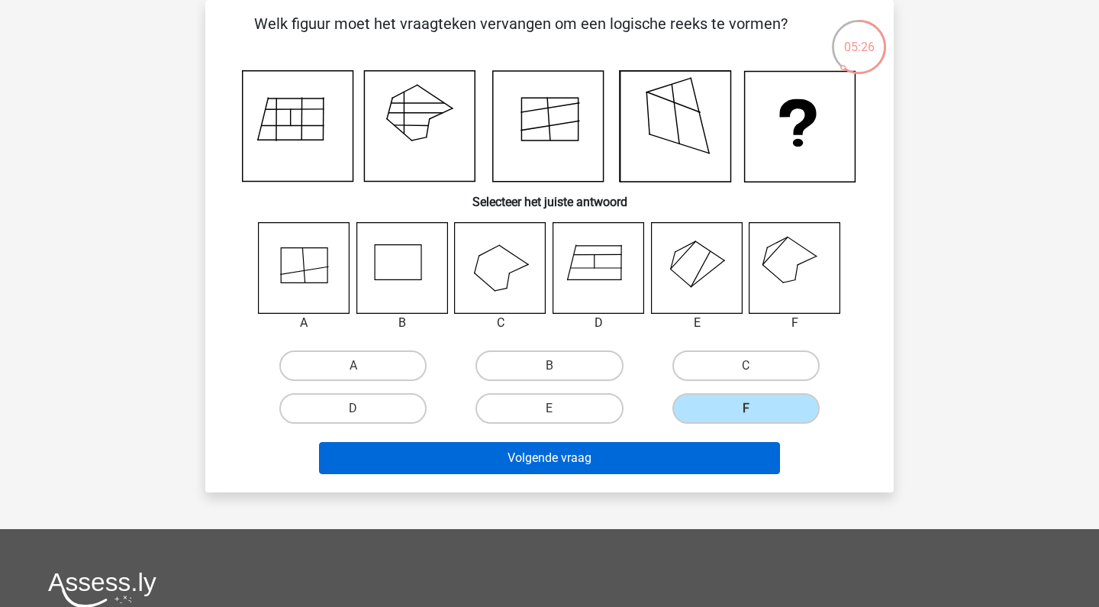
click at [695, 454] on button "Volgende vraag" at bounding box center [550, 458] width 462 height 32
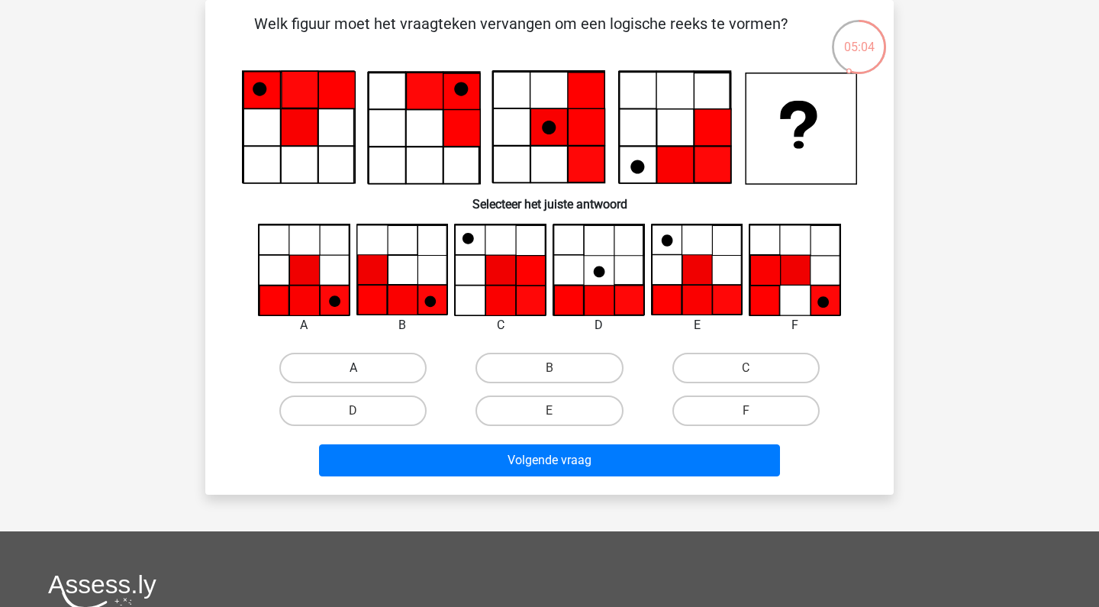
click at [385, 370] on label "A" at bounding box center [352, 368] width 147 height 31
click at [363, 370] on input "A" at bounding box center [358, 373] width 10 height 10
radio input "true"
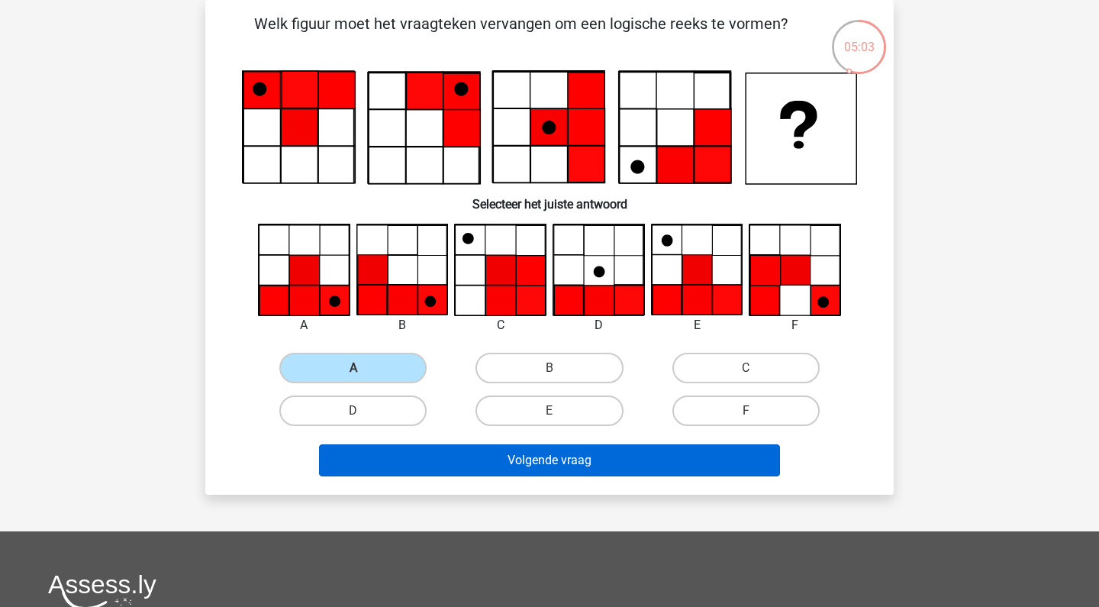
click at [560, 463] on button "Volgende vraag" at bounding box center [550, 460] width 462 height 32
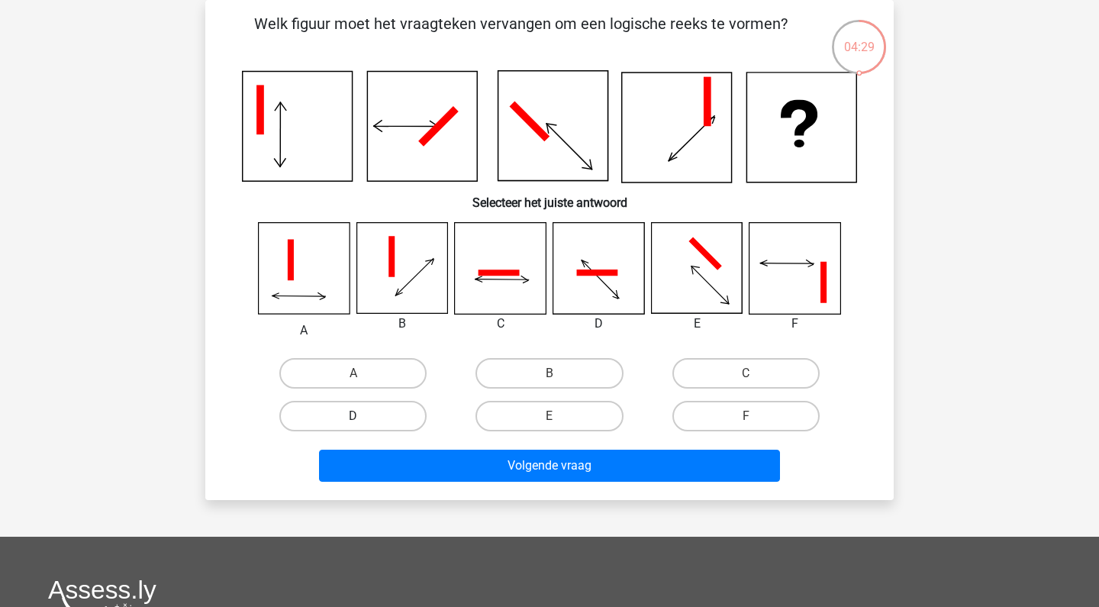
click at [375, 418] on label "D" at bounding box center [352, 416] width 147 height 31
click at [363, 418] on input "D" at bounding box center [358, 421] width 10 height 10
radio input "true"
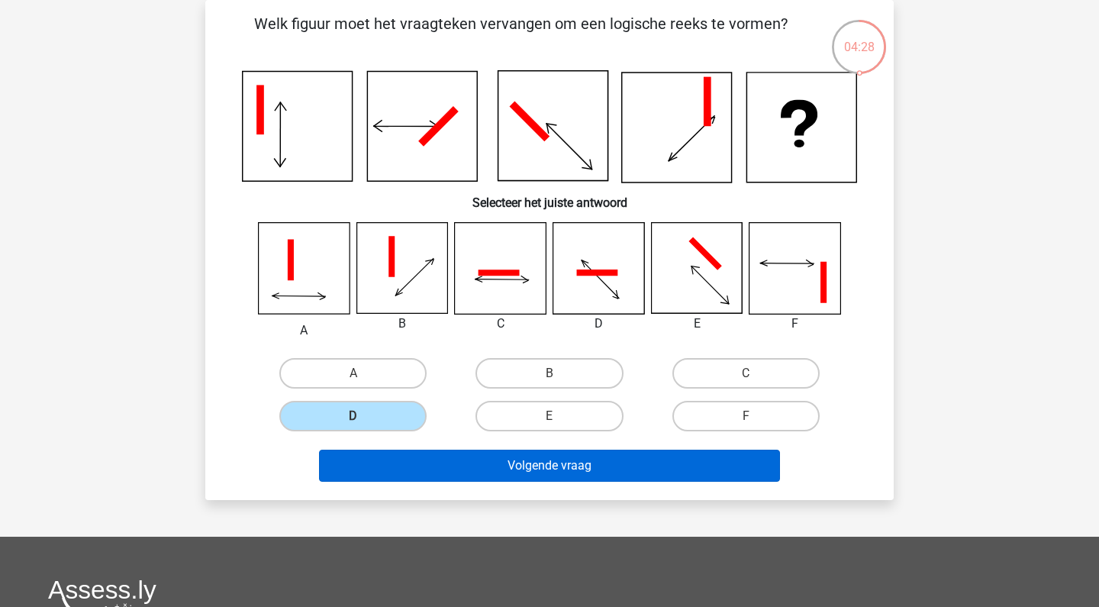
click at [447, 453] on button "Volgende vraag" at bounding box center [550, 466] width 462 height 32
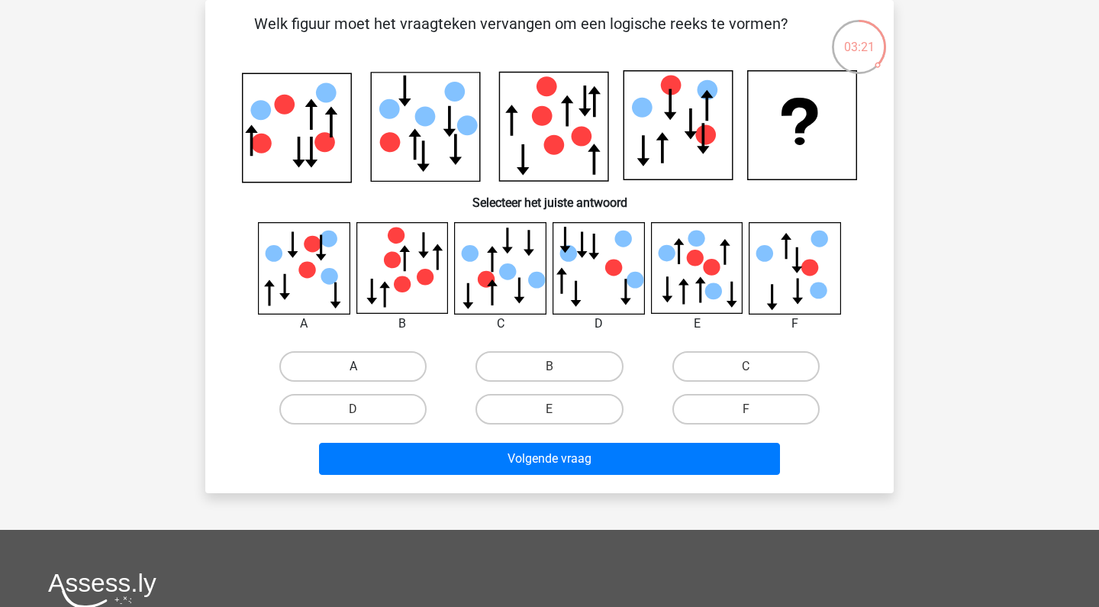
click at [366, 373] on label "A" at bounding box center [352, 366] width 147 height 31
click at [363, 373] on input "A" at bounding box center [358, 371] width 10 height 10
radio input "true"
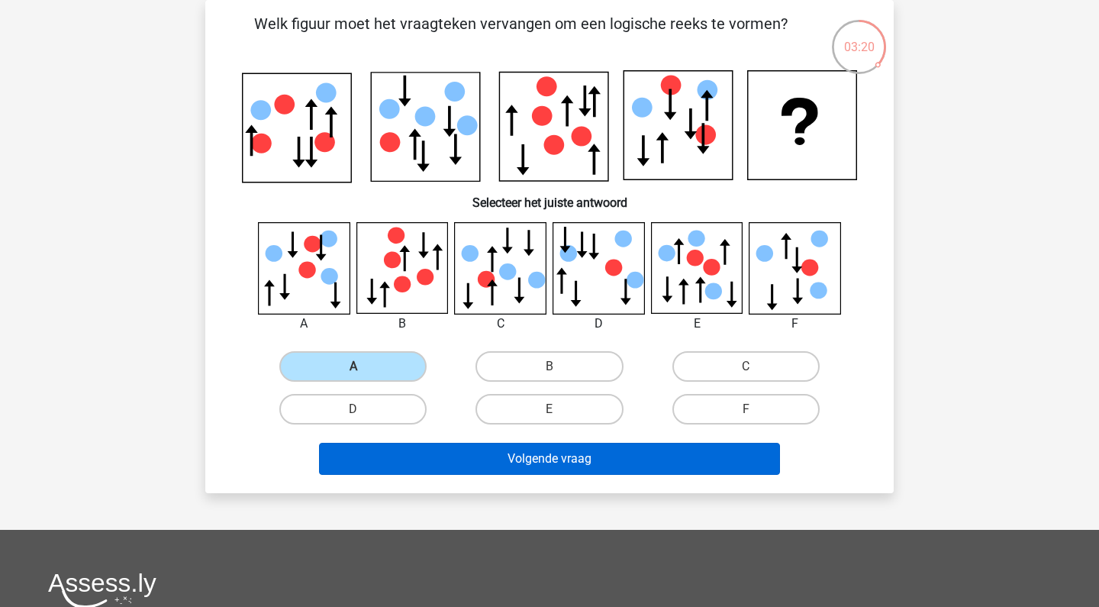
click at [530, 464] on button "Volgende vraag" at bounding box center [550, 459] width 462 height 32
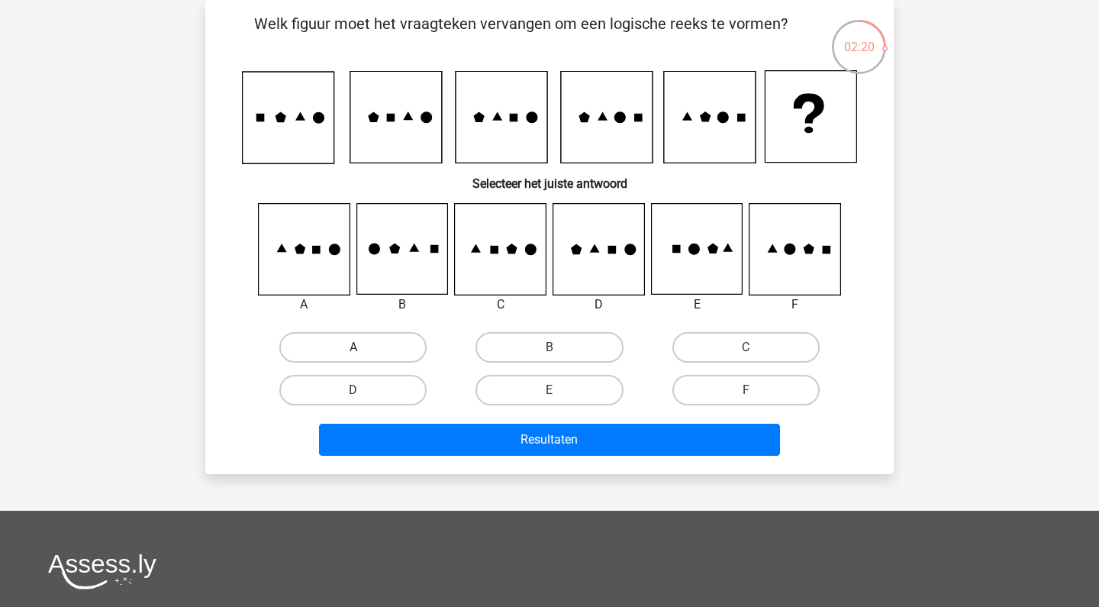
click at [345, 336] on label "A" at bounding box center [352, 347] width 147 height 31
click at [353, 347] on input "A" at bounding box center [358, 352] width 10 height 10
radio input "true"
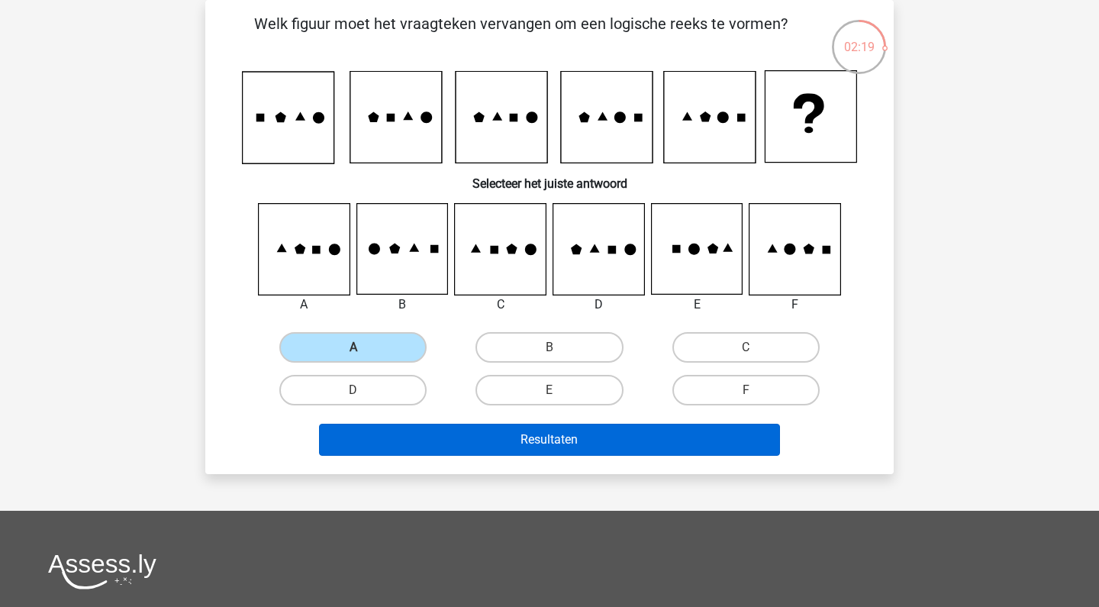
click at [440, 449] on button "Resultaten" at bounding box center [550, 440] width 462 height 32
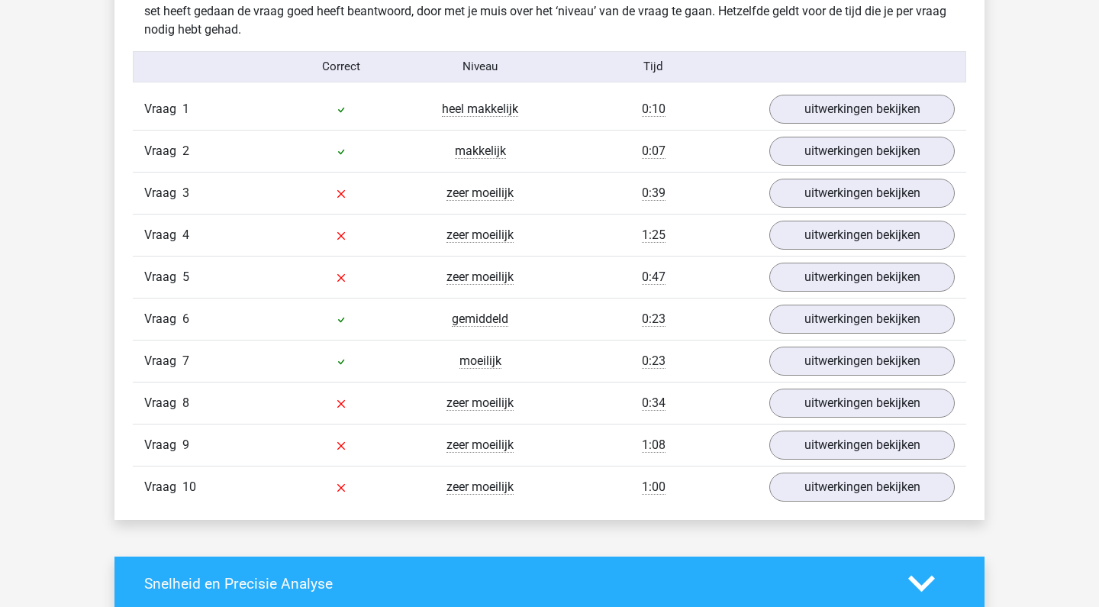
scroll to position [1236, 0]
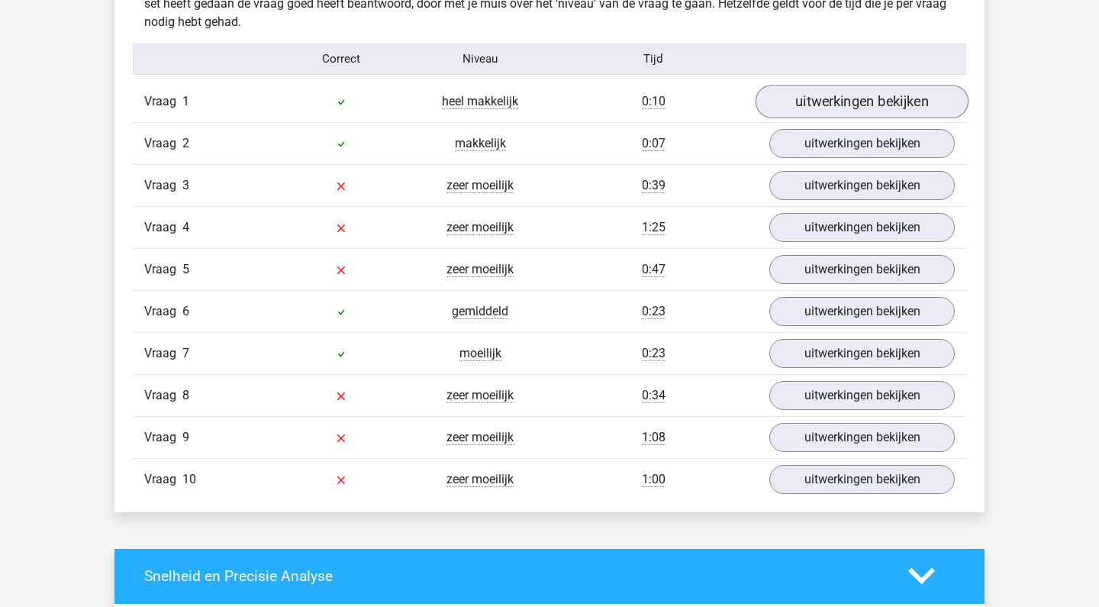
click at [891, 88] on link "uitwerkingen bekijken" at bounding box center [862, 102] width 213 height 34
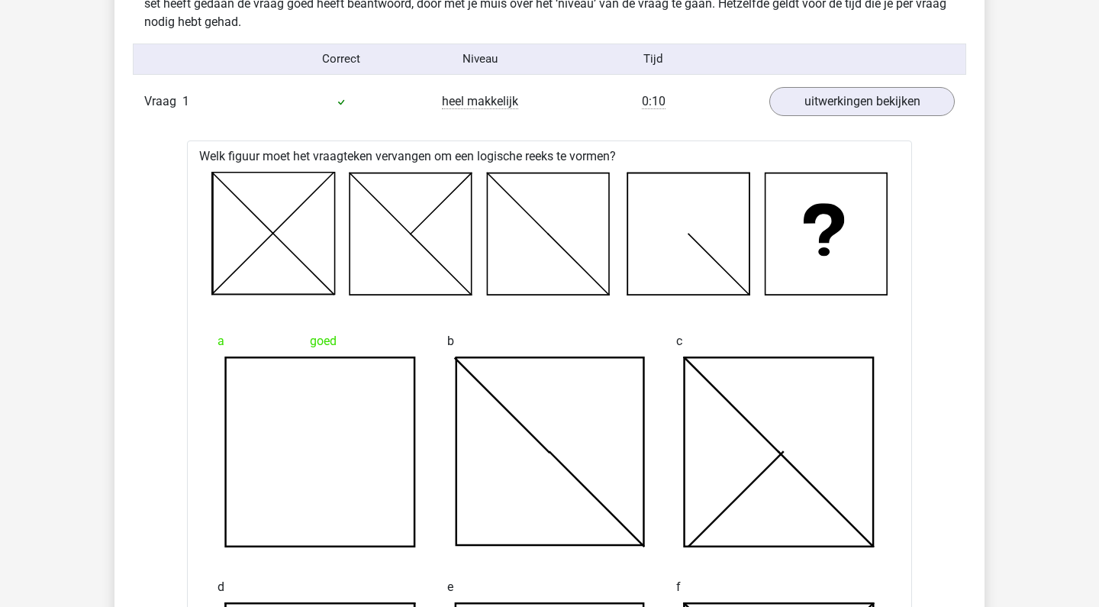
click at [910, 121] on div "Vraag 1 heel makkelijk 0:10 uitwerkingen bekijken" at bounding box center [549, 101] width 833 height 41
click at [904, 99] on link "uitwerkingen bekijken" at bounding box center [862, 102] width 213 height 34
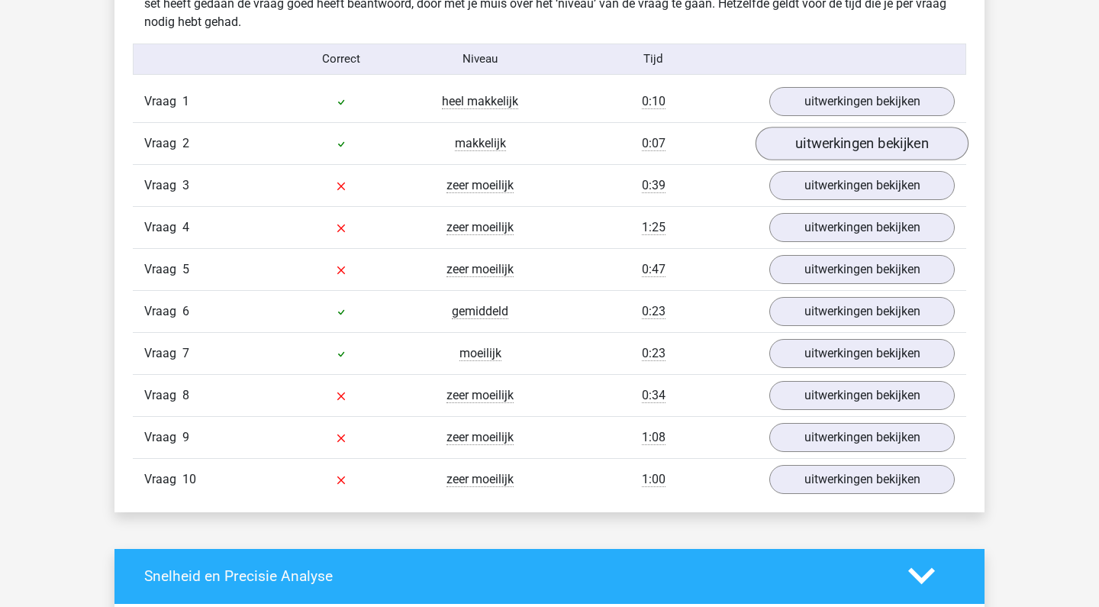
click at [892, 138] on link "uitwerkingen bekijken" at bounding box center [862, 144] width 213 height 34
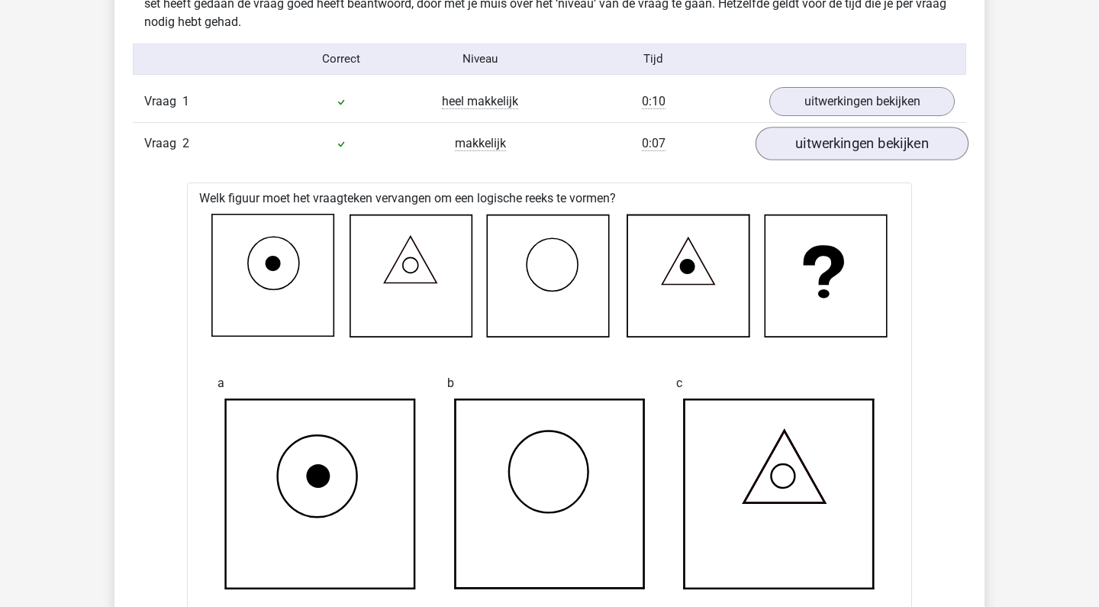
click at [892, 138] on link "uitwerkingen bekijken" at bounding box center [862, 144] width 213 height 34
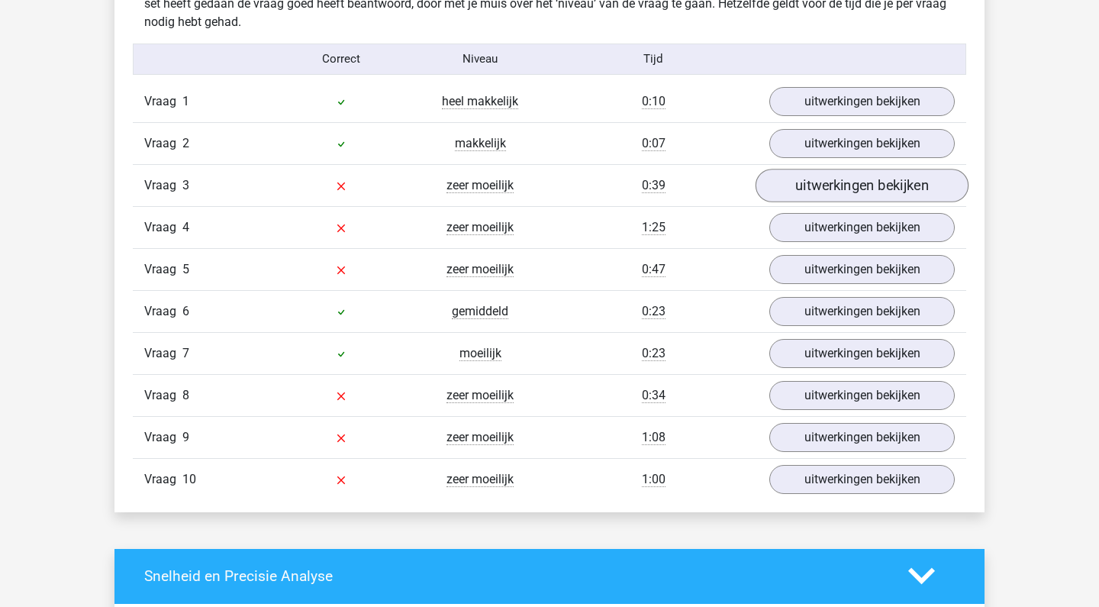
click at [884, 195] on link "uitwerkingen bekijken" at bounding box center [862, 186] width 213 height 34
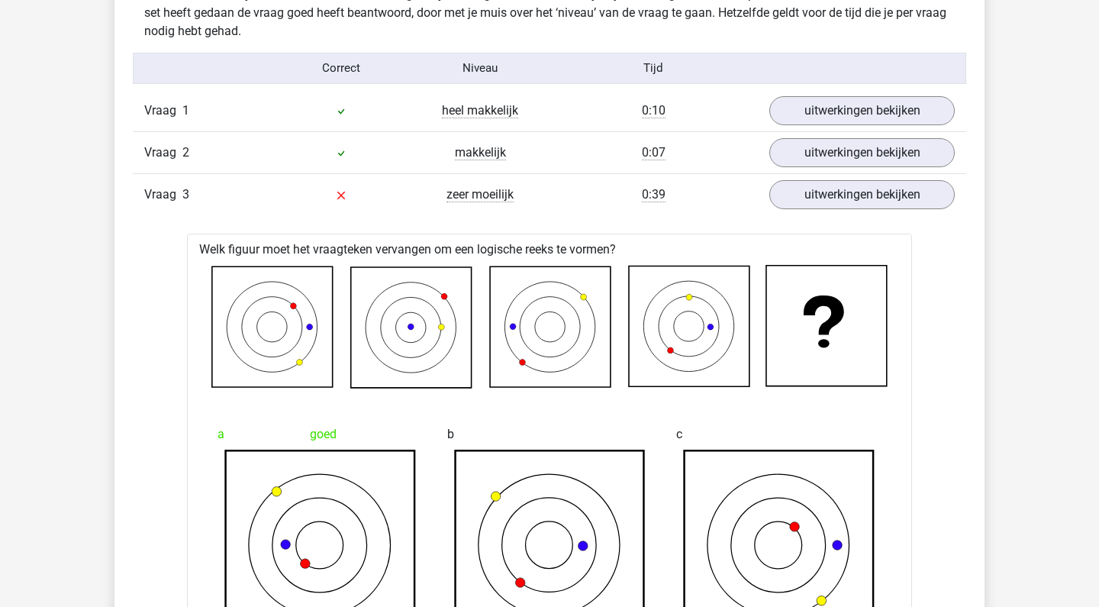
scroll to position [1231, 0]
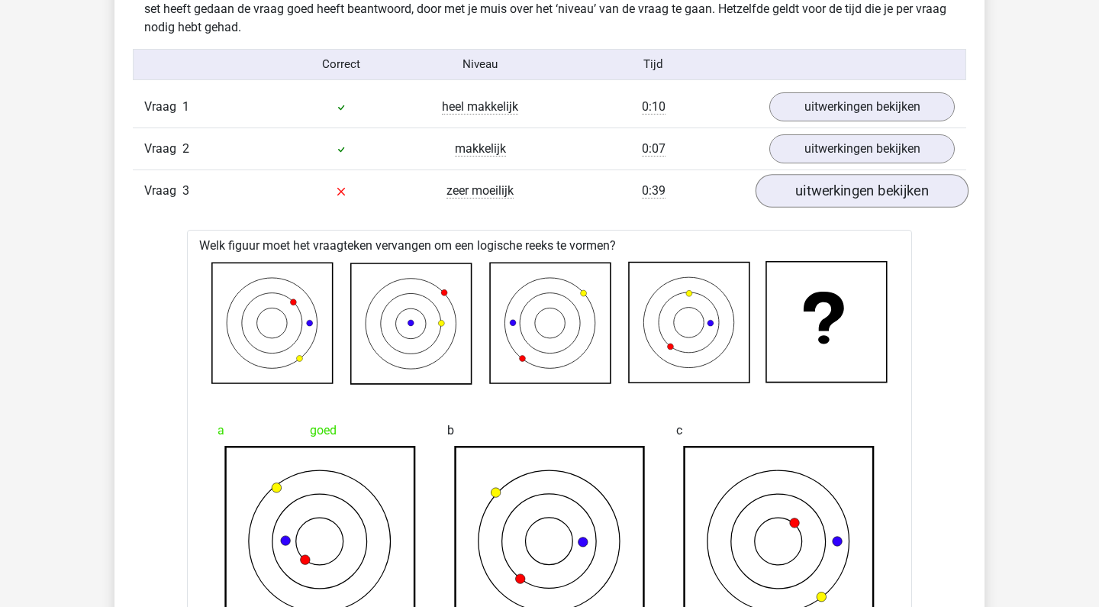
click at [891, 183] on link "uitwerkingen bekijken" at bounding box center [862, 191] width 213 height 34
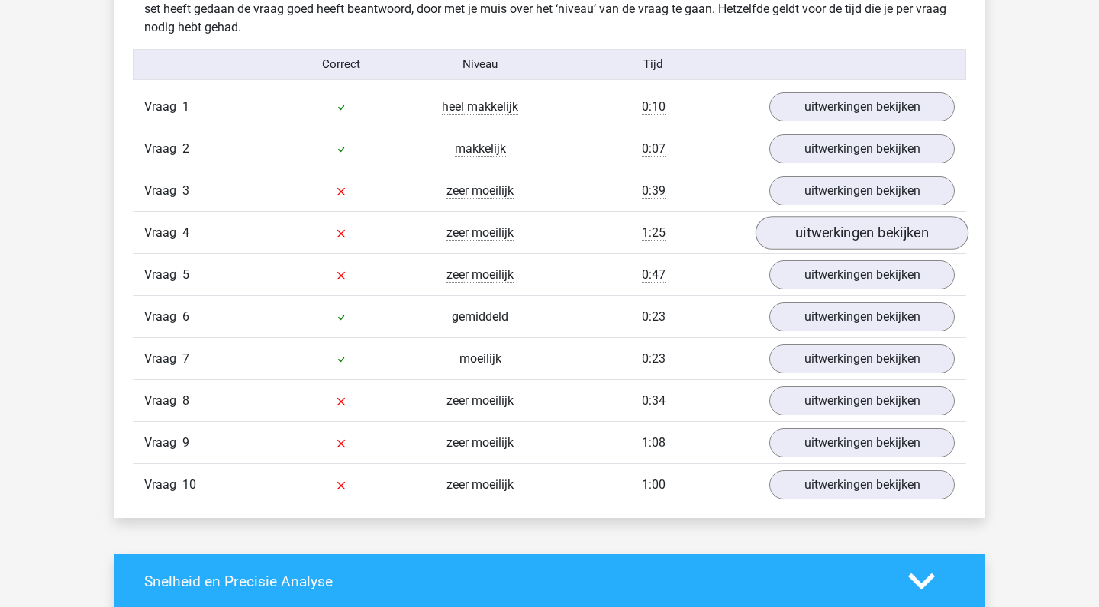
click at [881, 226] on link "uitwerkingen bekijken" at bounding box center [862, 233] width 213 height 34
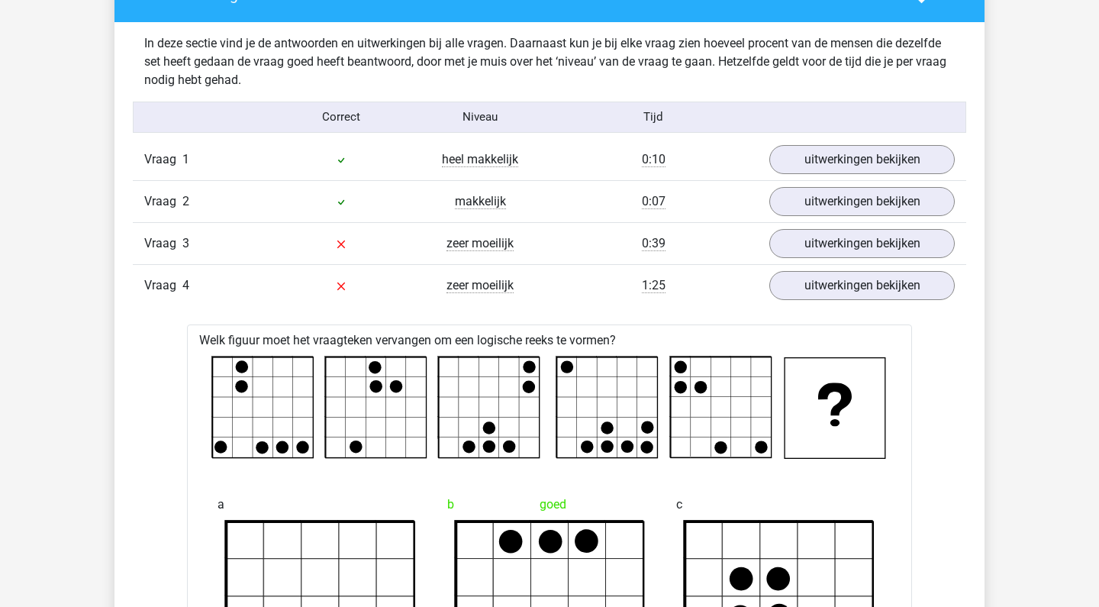
scroll to position [1181, 0]
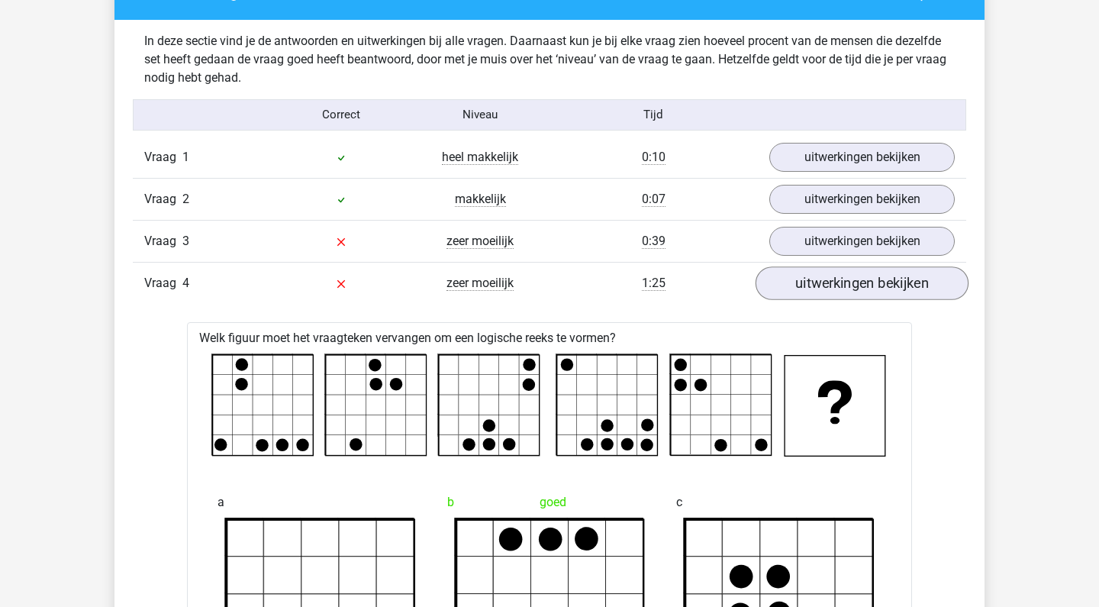
click at [875, 289] on link "uitwerkingen bekijken" at bounding box center [862, 283] width 213 height 34
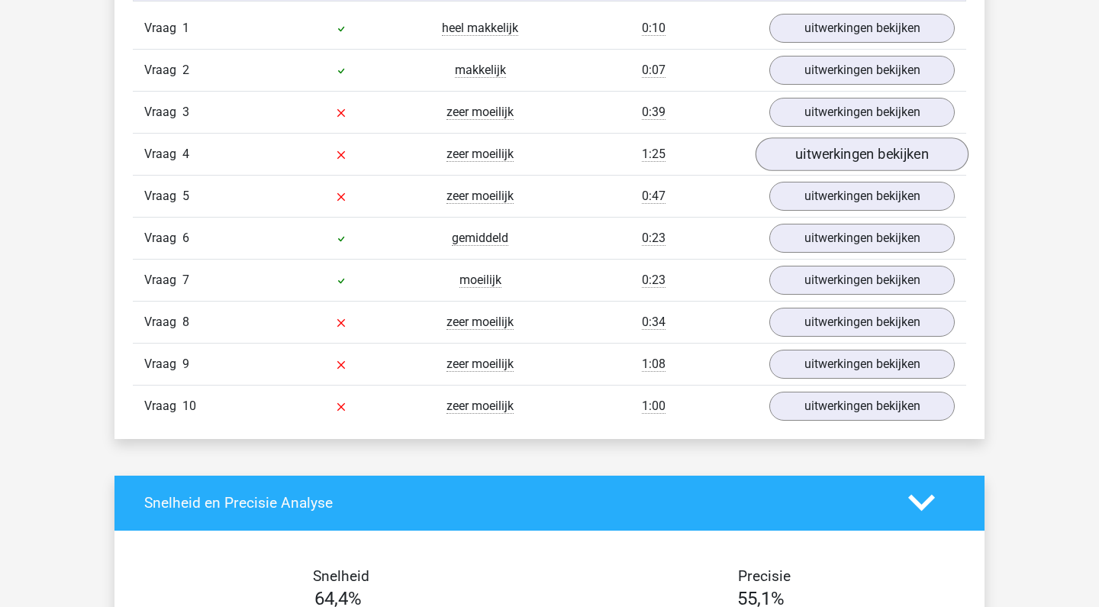
scroll to position [1310, 0]
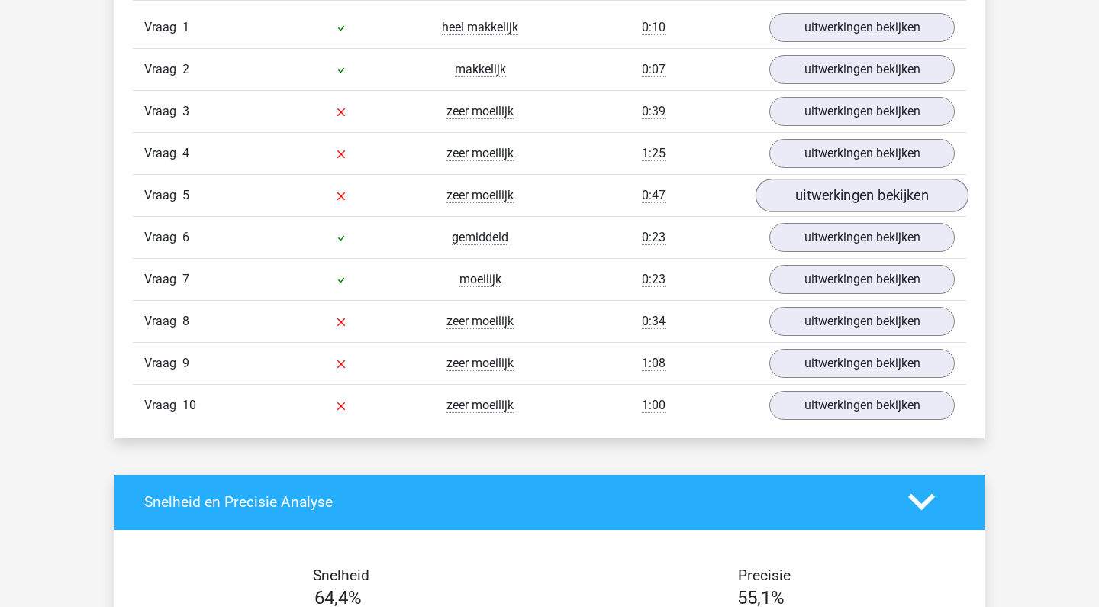
click at [856, 200] on link "uitwerkingen bekijken" at bounding box center [862, 196] width 213 height 34
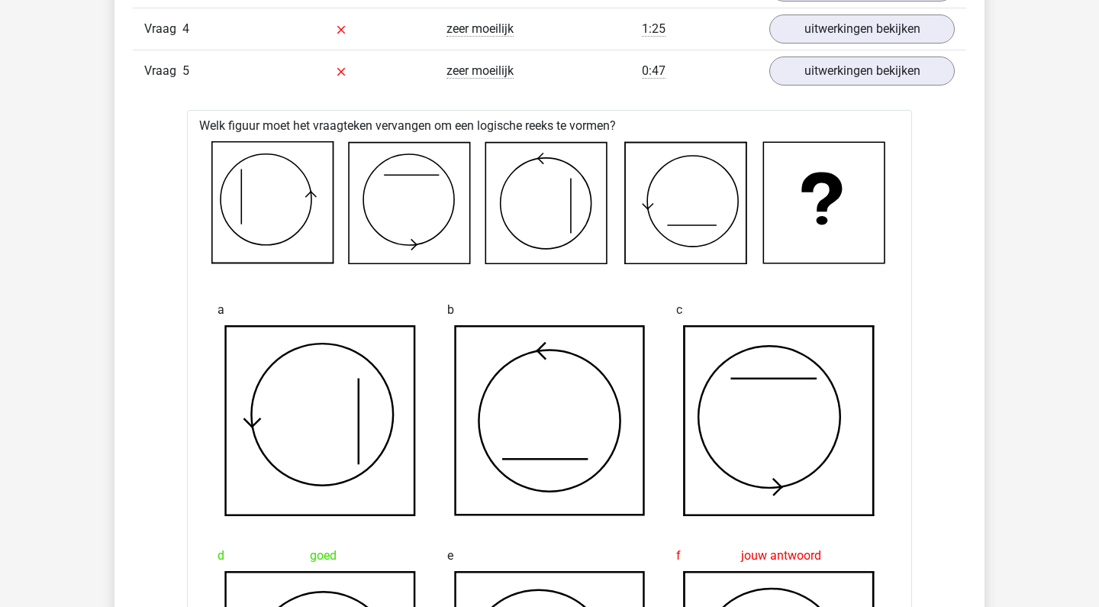
scroll to position [1465, 0]
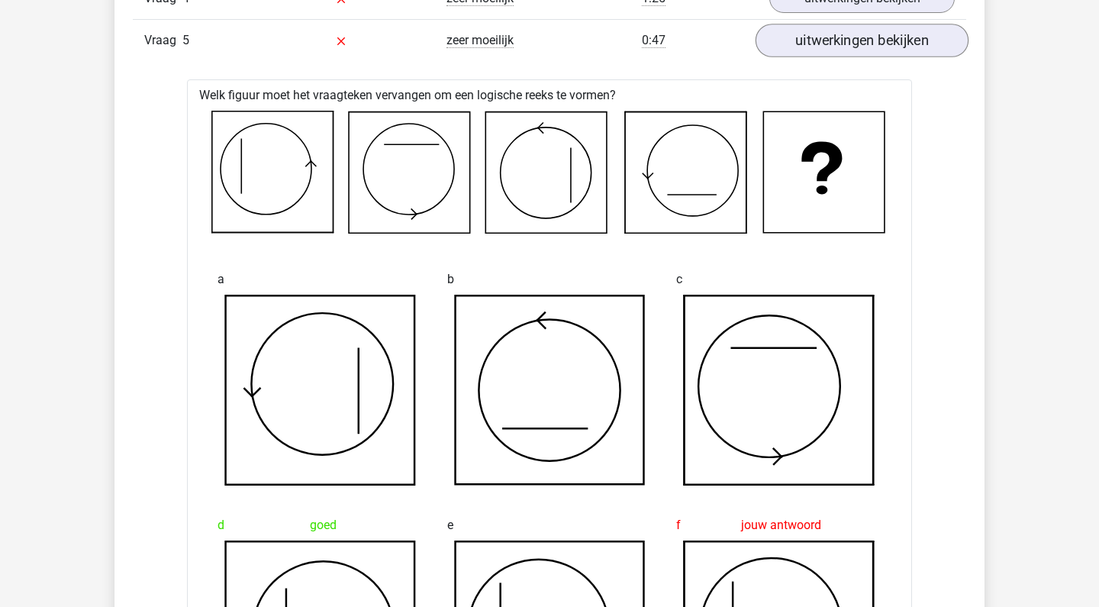
click at [893, 53] on link "uitwerkingen bekijken" at bounding box center [862, 41] width 213 height 34
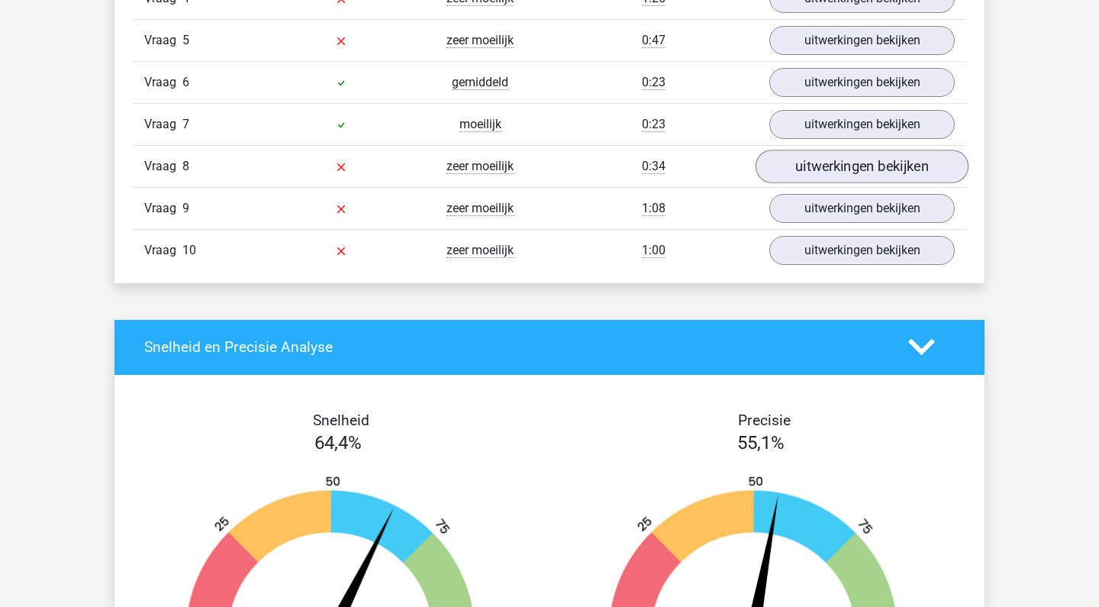
click at [869, 156] on link "uitwerkingen bekijken" at bounding box center [862, 167] width 213 height 34
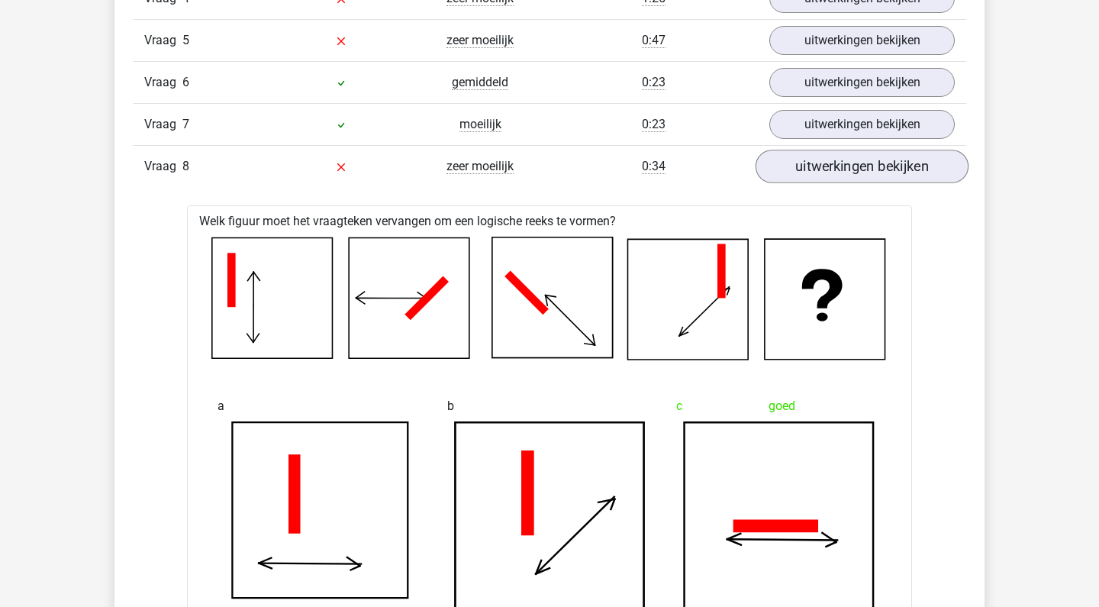
click at [869, 156] on link "uitwerkingen bekijken" at bounding box center [862, 167] width 213 height 34
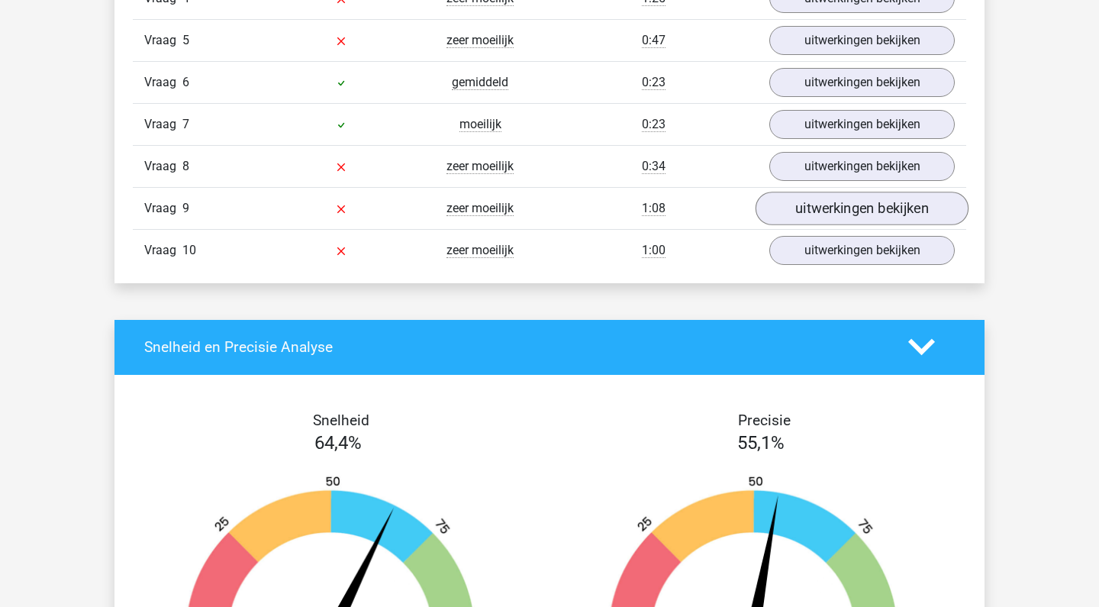
click at [862, 206] on link "uitwerkingen bekijken" at bounding box center [862, 209] width 213 height 34
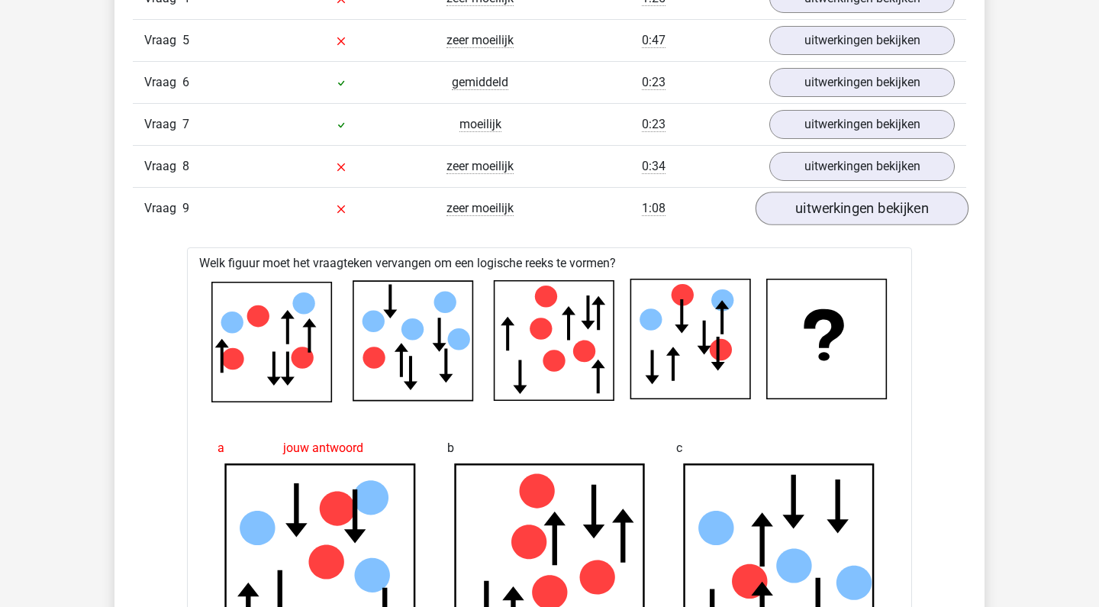
click at [862, 206] on link "uitwerkingen bekijken" at bounding box center [862, 209] width 213 height 34
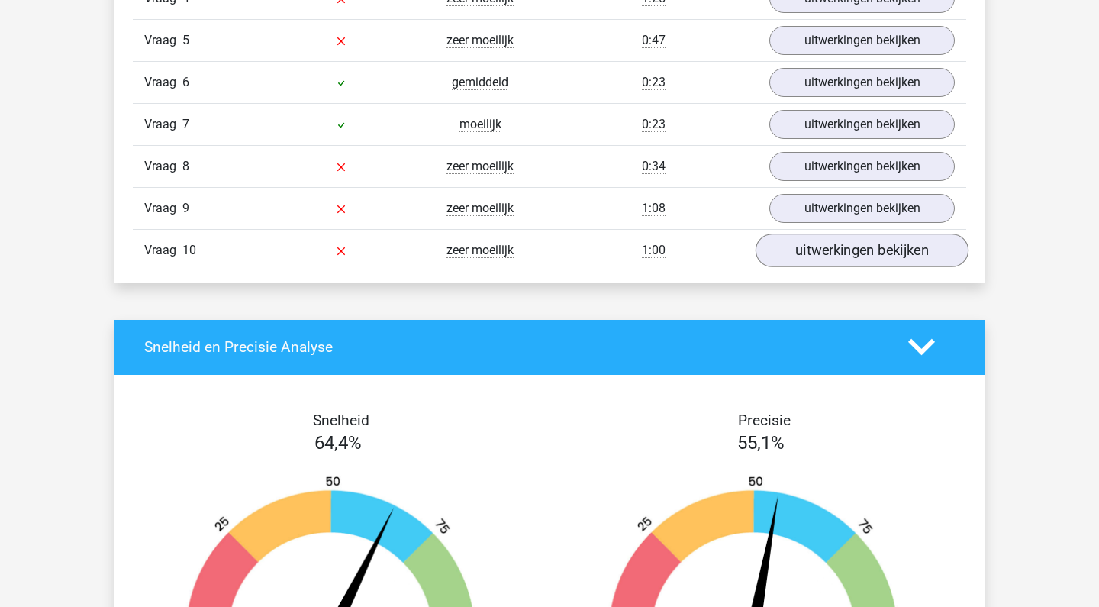
click at [860, 248] on link "uitwerkingen bekijken" at bounding box center [862, 251] width 213 height 34
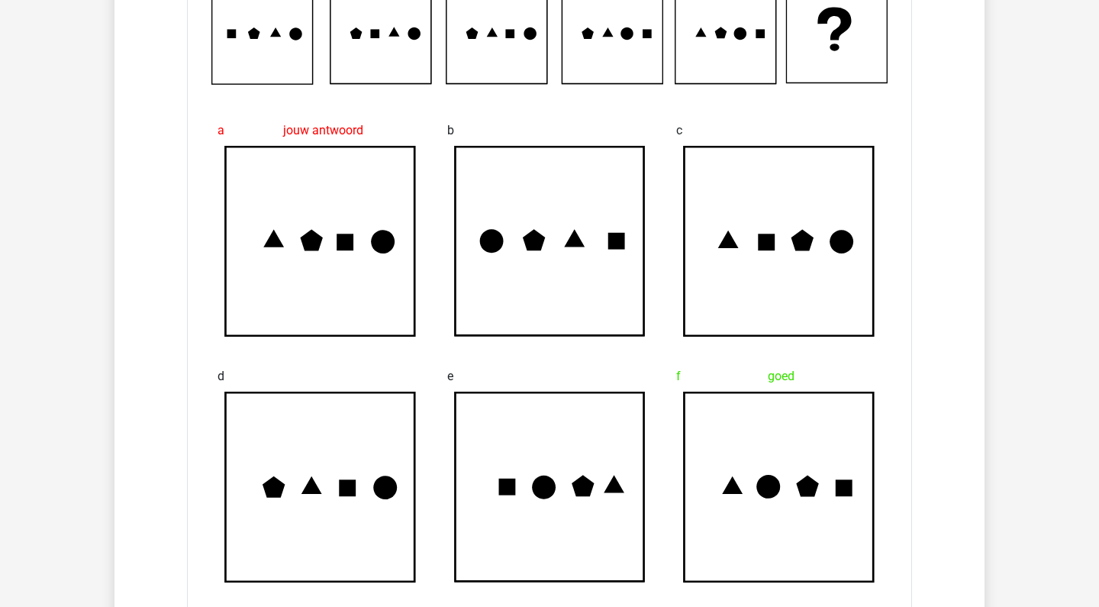
scroll to position [1806, 0]
